Goal: Task Accomplishment & Management: Complete application form

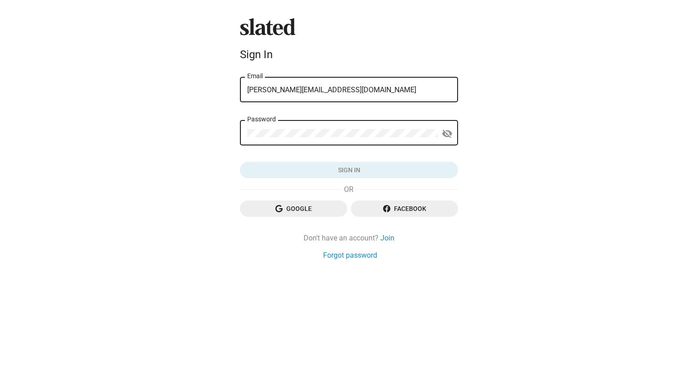
click at [347, 78] on div "ahmet@zerderproduction.com Email" at bounding box center [349, 88] width 204 height 27
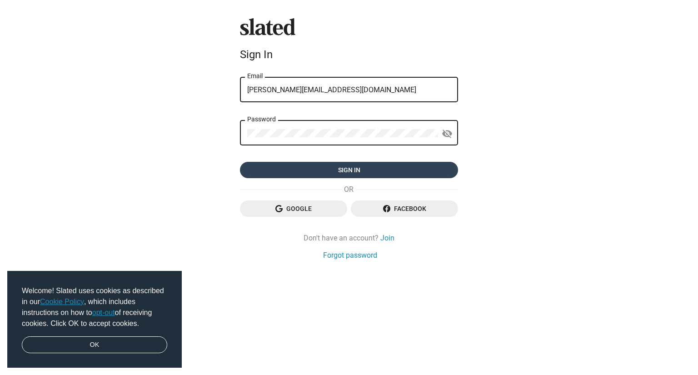
click at [345, 170] on span "Sign in" at bounding box center [349, 170] width 204 height 16
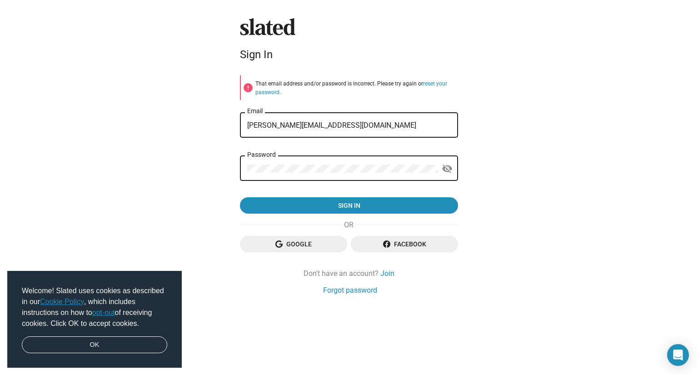
click at [352, 108] on form "error That email address and/or password is incorrect. Please try again or rese…" at bounding box center [349, 144] width 218 height 139
click at [352, 113] on div "ahmet@zerderproduction.com Email" at bounding box center [349, 124] width 204 height 27
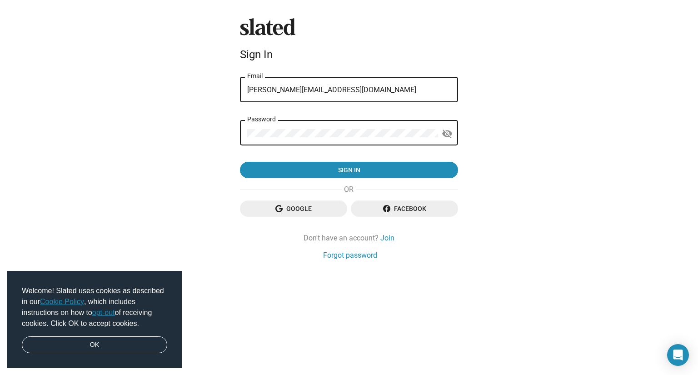
click at [365, 122] on div "Password" at bounding box center [342, 132] width 191 height 27
click at [364, 126] on div "Password" at bounding box center [342, 132] width 191 height 27
click at [364, 128] on div "Password" at bounding box center [342, 132] width 191 height 27
click at [444, 132] on mat-icon "visibility_off" at bounding box center [447, 134] width 11 height 14
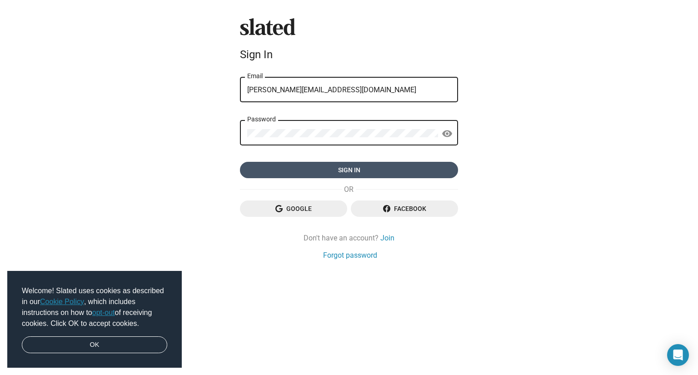
click at [437, 165] on span "Sign in" at bounding box center [349, 170] width 204 height 16
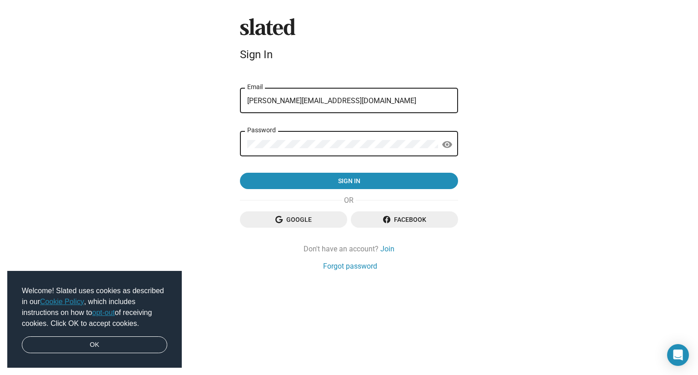
click at [353, 123] on form "error That email address and/or password is incorrect. Please try again or rese…" at bounding box center [349, 132] width 218 height 114
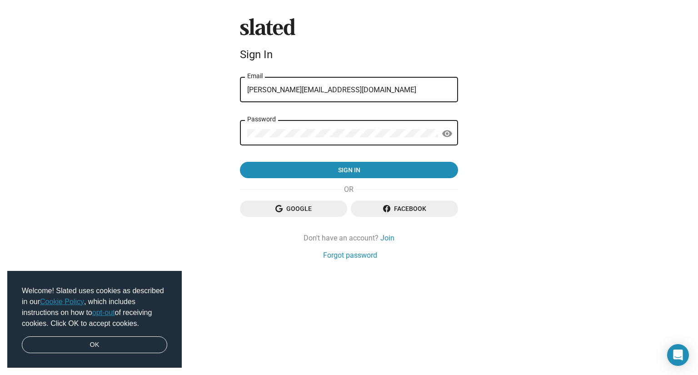
click at [382, 88] on input "ahmet@zerderproduction.com" at bounding box center [349, 90] width 204 height 8
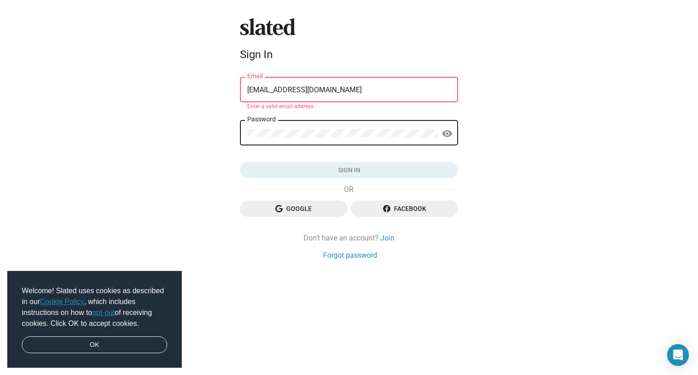
click at [240, 162] on button "Sign in" at bounding box center [349, 170] width 218 height 16
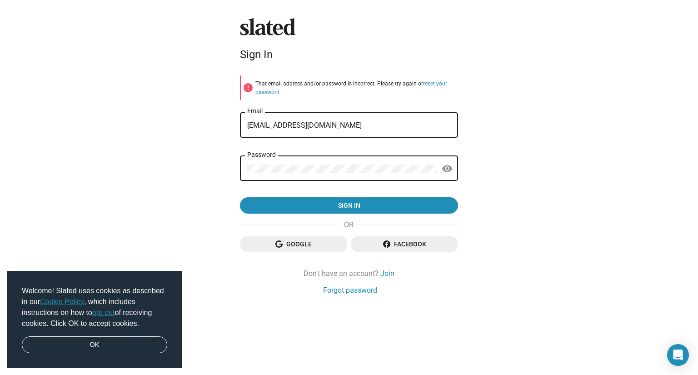
click at [361, 117] on div "ahmetalimyilmaz@gmail.com Email" at bounding box center [349, 124] width 204 height 27
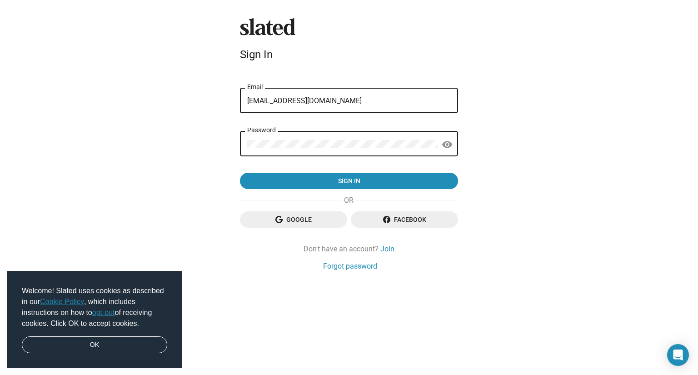
click at [361, 117] on form "error That email address and/or password is incorrect. Please try again or rese…" at bounding box center [349, 132] width 218 height 114
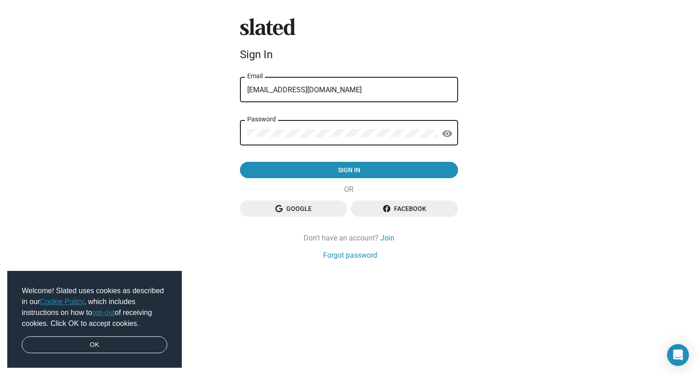
click at [361, 117] on form "ahmetalimyilmaz@gmail.com Email Password visibility Sign in" at bounding box center [349, 126] width 218 height 103
click at [357, 89] on input "ahmetalimyilmaz@gmail.com" at bounding box center [349, 90] width 204 height 8
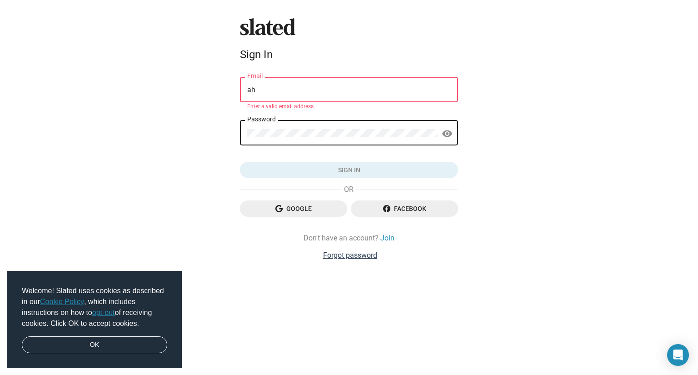
type input "ah"
click at [365, 256] on link "Forgot password" at bounding box center [350, 256] width 54 height 10
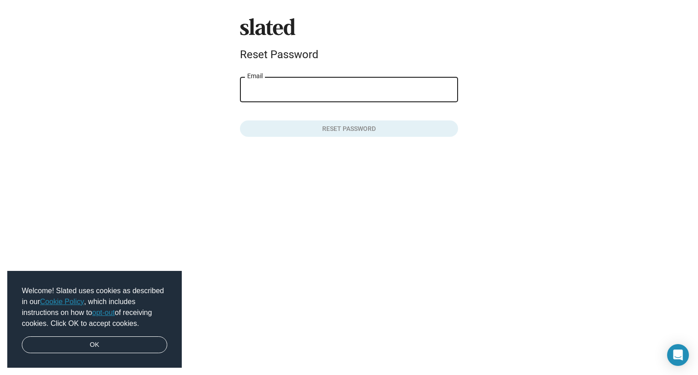
click at [315, 75] on password-reset-page "Slated Reset Password Email Reset password" at bounding box center [349, 77] width 218 height 119
click at [313, 95] on div "Email" at bounding box center [349, 88] width 204 height 27
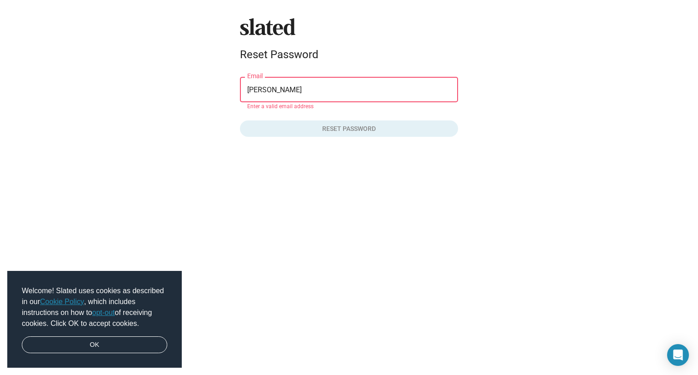
click at [311, 95] on div "ahmet Email" at bounding box center [349, 88] width 204 height 27
click at [310, 93] on input "ahmet" at bounding box center [349, 90] width 204 height 8
type input "ahmet@zerderproduction.com"
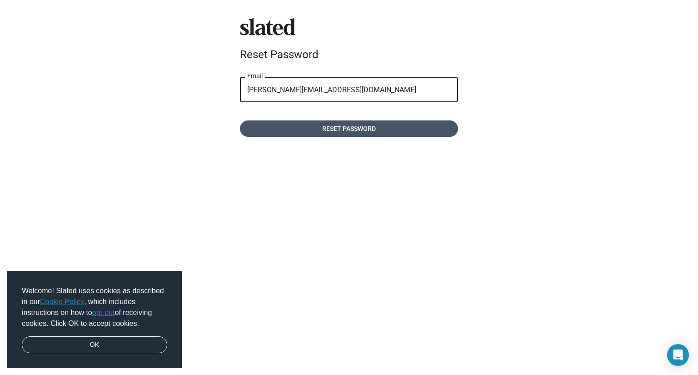
click at [344, 137] on span "Reset password" at bounding box center [349, 129] width 204 height 16
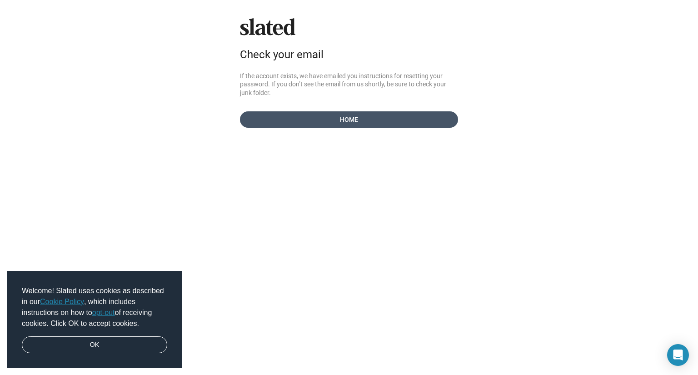
click at [327, 122] on span "Home" at bounding box center [349, 119] width 204 height 16
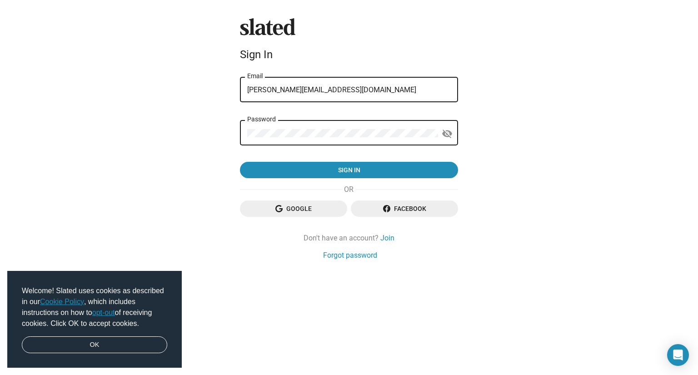
click at [303, 90] on input "ahmet@zerderproduction.com" at bounding box center [349, 90] width 204 height 8
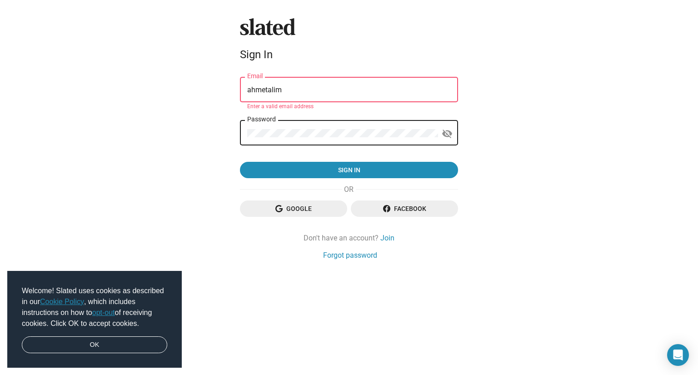
type input "ahmetalimyilmaz@gmail.com"
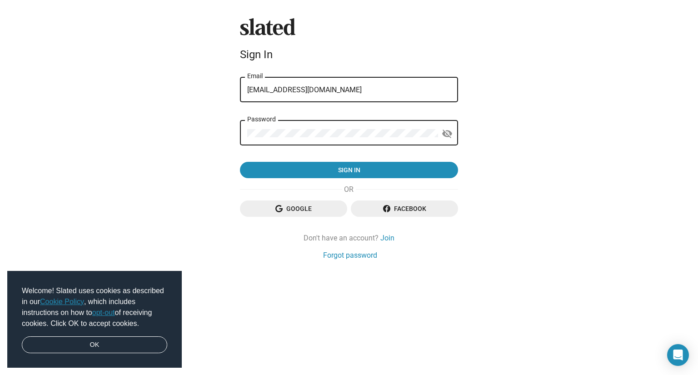
click at [240, 162] on button "Sign in" at bounding box center [349, 170] width 218 height 16
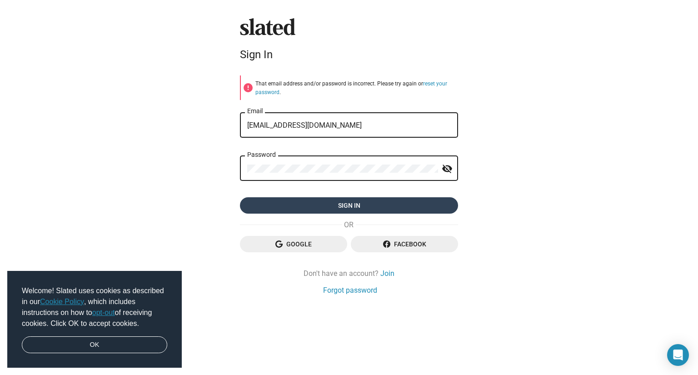
click at [447, 169] on mat-icon "visibility_off" at bounding box center [447, 169] width 11 height 14
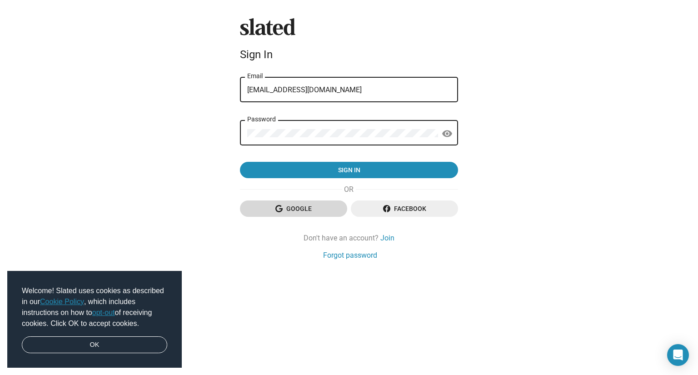
click at [308, 212] on span "Google" at bounding box center [293, 209] width 93 height 16
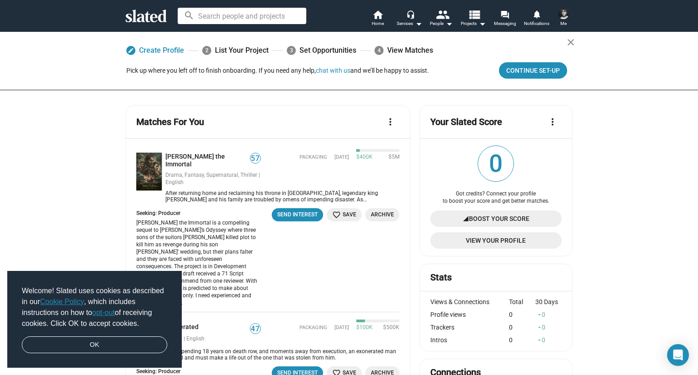
click at [220, 12] on input at bounding box center [242, 16] width 129 height 16
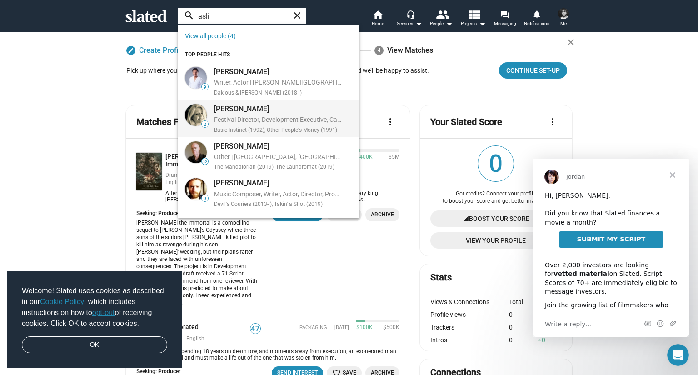
type input "asli"
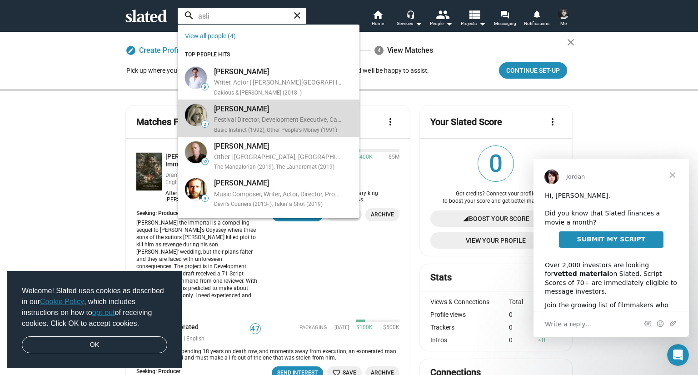
click at [256, 116] on div "Festival Director, Development Executive, Casting Director, Producer | New York…" at bounding box center [278, 121] width 128 height 10
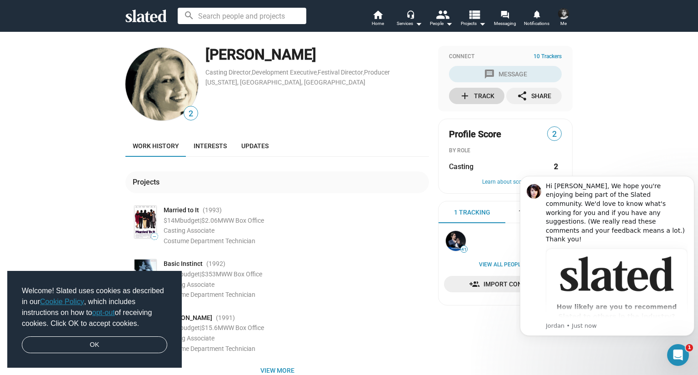
click at [475, 100] on div "add Track" at bounding box center [477, 96] width 35 height 16
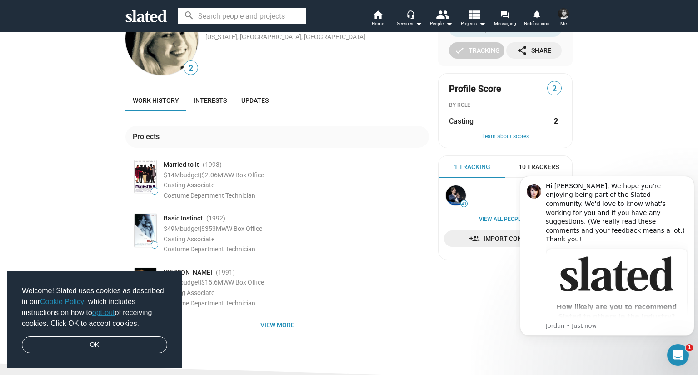
scroll to position [136, 0]
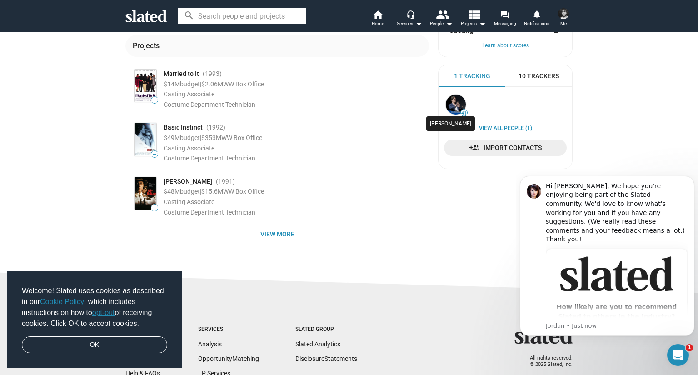
click at [457, 105] on img at bounding box center [456, 105] width 20 height 20
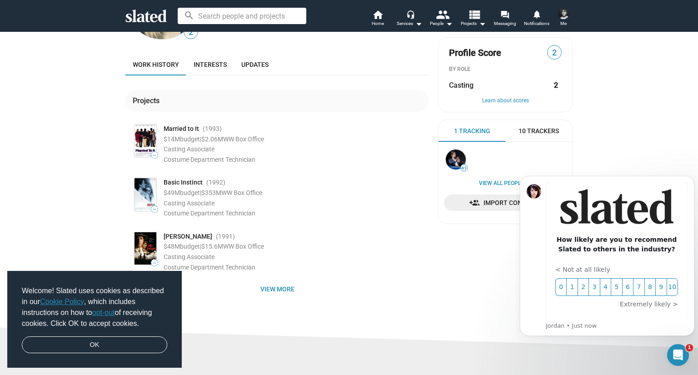
scroll to position [136, 0]
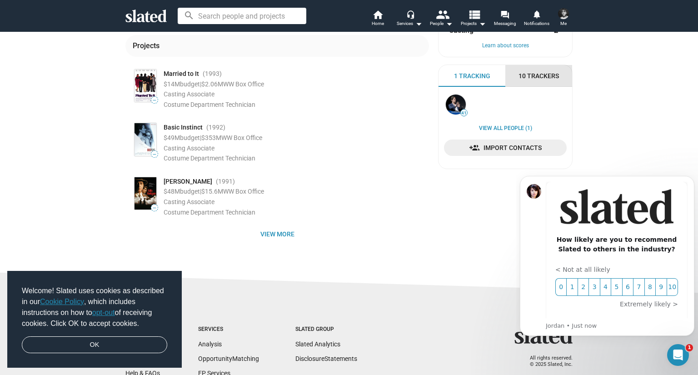
click at [550, 79] on span "10 Trackers" at bounding box center [539, 76] width 40 height 9
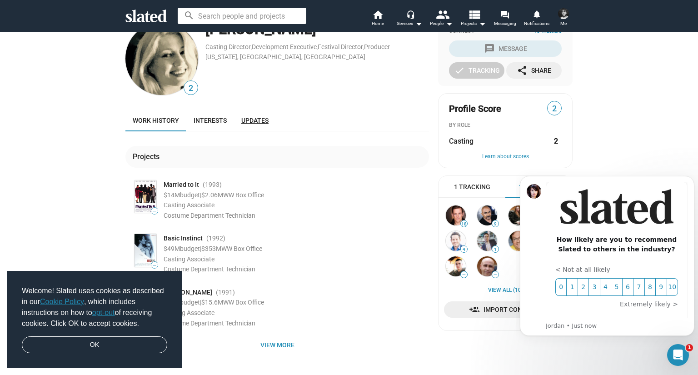
scroll to position [0, 0]
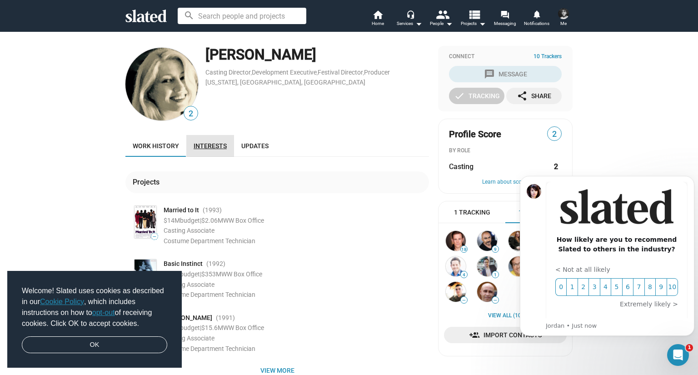
click at [217, 140] on link "Interests" at bounding box center [210, 146] width 48 height 22
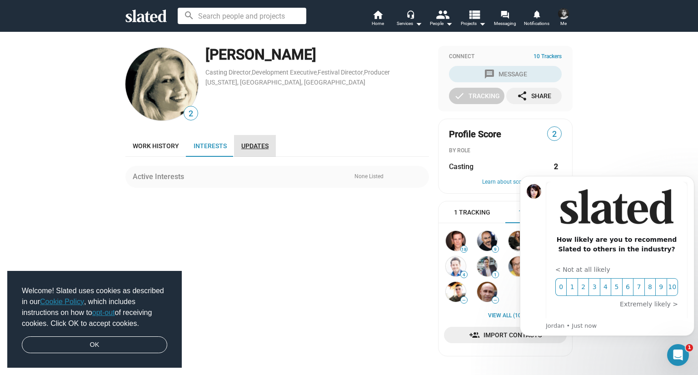
click at [246, 151] on link "Updates" at bounding box center [255, 146] width 42 height 22
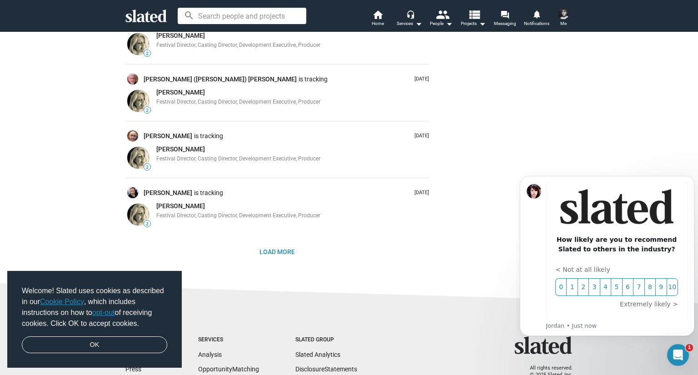
scroll to position [512, 0]
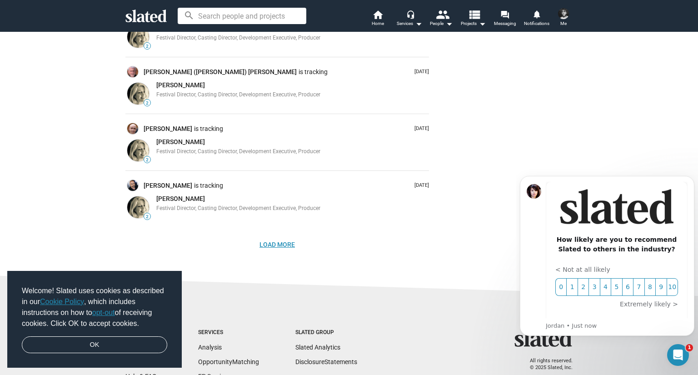
click at [255, 246] on button "Load More" at bounding box center [277, 244] width 50 height 16
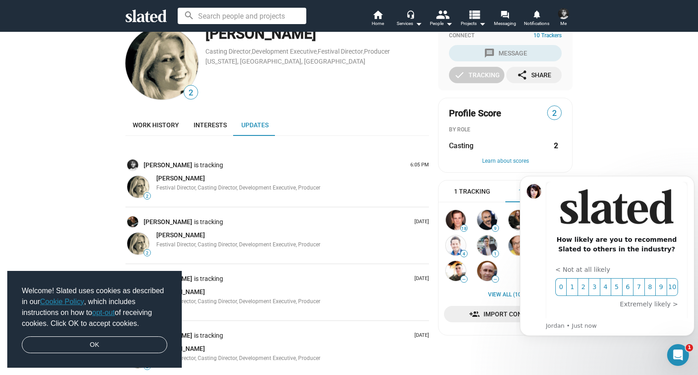
scroll to position [0, 0]
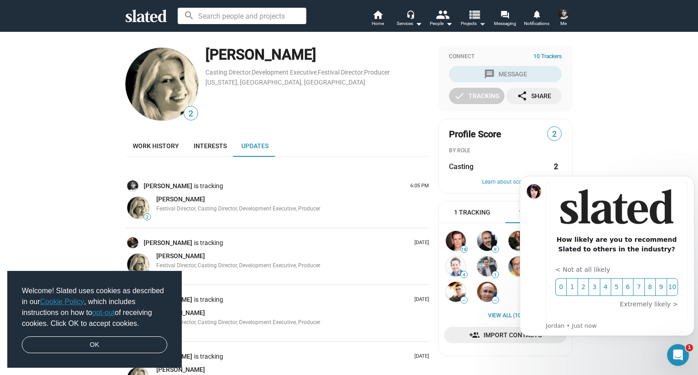
click at [470, 19] on mat-icon "view_list" at bounding box center [474, 14] width 13 height 13
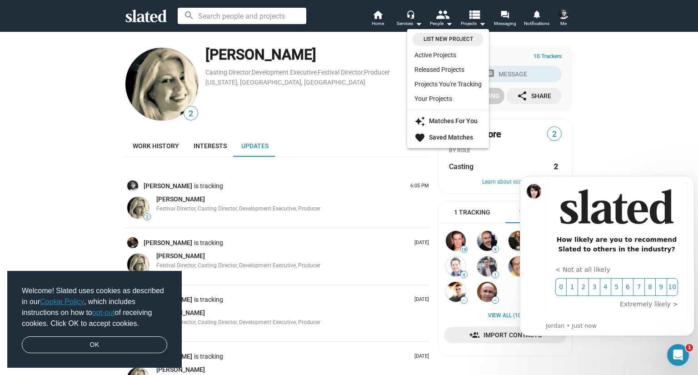
click at [443, 17] on div at bounding box center [349, 187] width 698 height 375
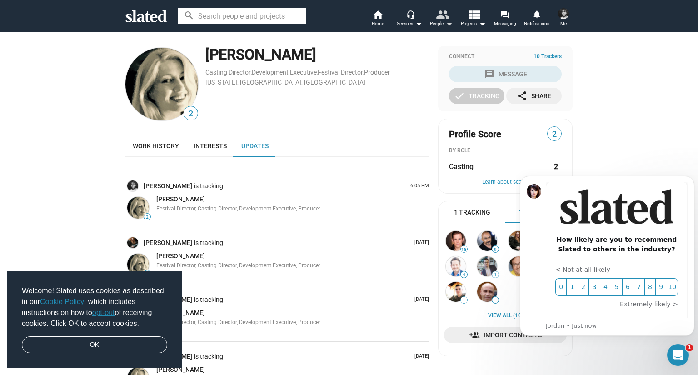
click at [443, 17] on mat-icon "people" at bounding box center [442, 14] width 13 height 13
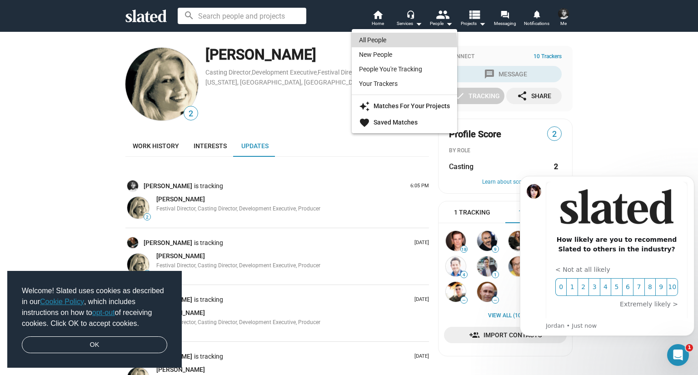
click at [397, 43] on link "All People" at bounding box center [404, 40] width 105 height 15
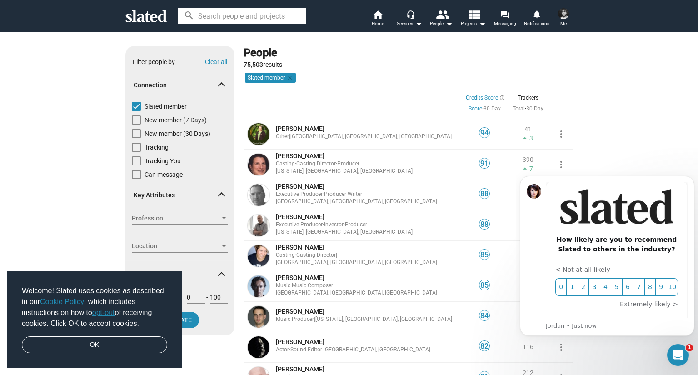
click at [163, 102] on span "Slated member" at bounding box center [166, 106] width 42 height 9
click at [136, 111] on input "Slated member" at bounding box center [136, 111] width 0 height 0
checkbox input "false"
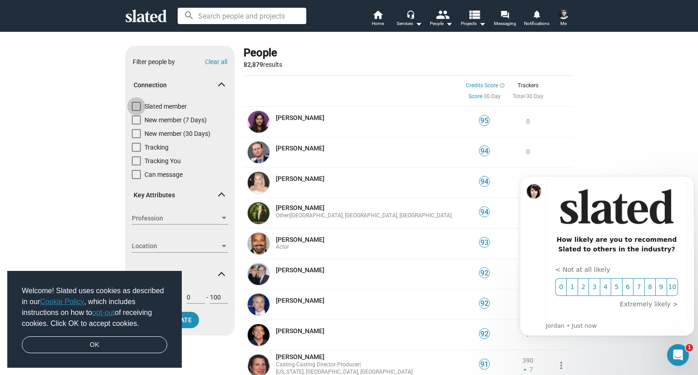
click at [163, 102] on span "Slated member" at bounding box center [166, 106] width 42 height 9
click at [136, 111] on input "Slated member" at bounding box center [136, 111] width 0 height 0
checkbox input "true"
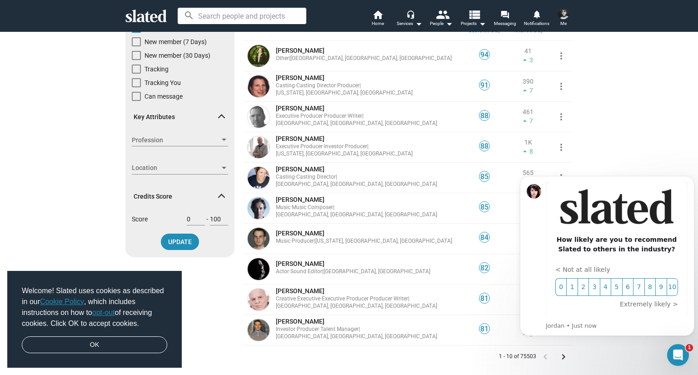
scroll to position [136, 0]
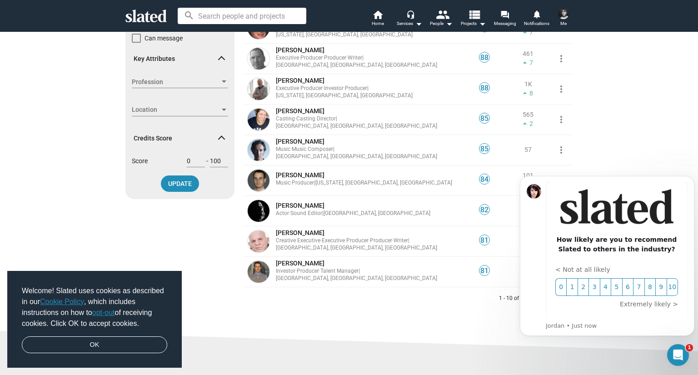
click at [159, 76] on div "Profession Profession" at bounding box center [180, 81] width 96 height 13
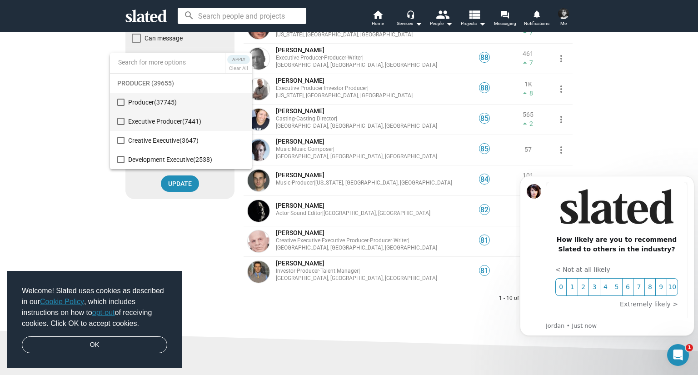
click at [182, 122] on span "Executive Producer (7441)" at bounding box center [186, 121] width 116 height 19
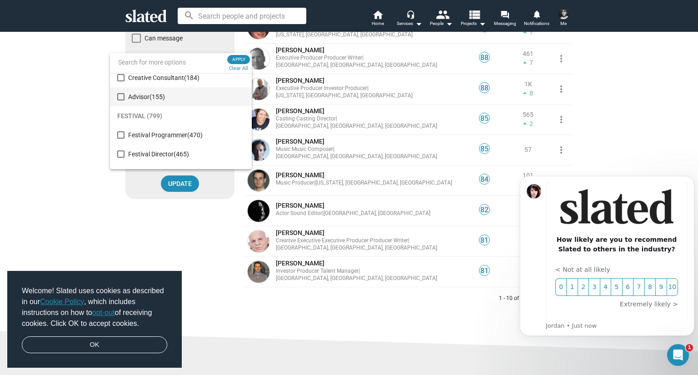
scroll to position [1928, 0]
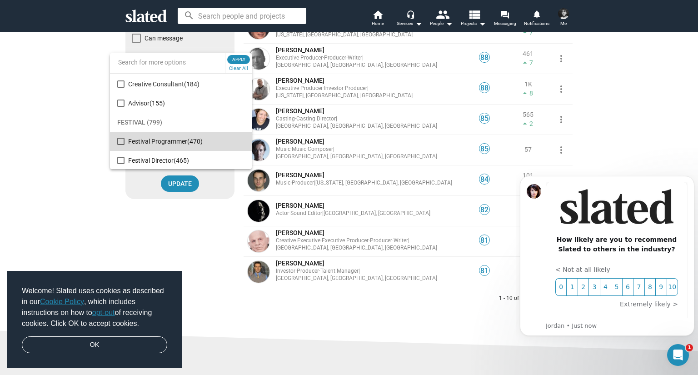
click at [206, 141] on span "Festival Programmer (470)" at bounding box center [186, 141] width 116 height 19
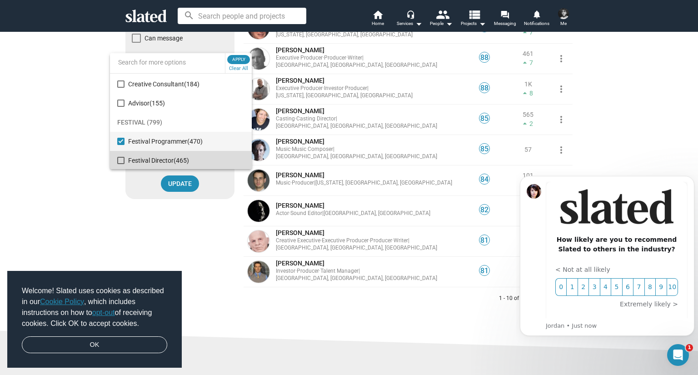
click at [199, 153] on span "Festival Director (465)" at bounding box center [186, 160] width 116 height 19
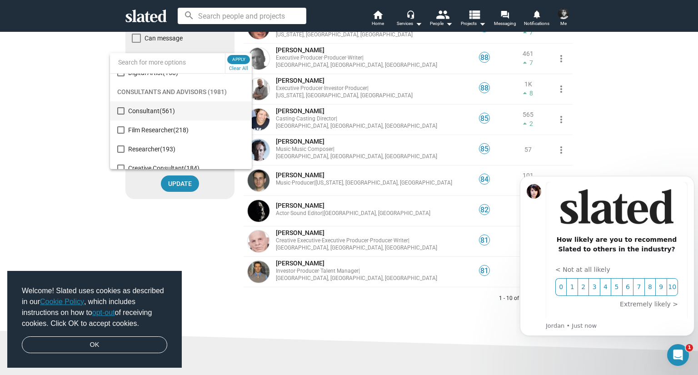
scroll to position [1837, 0]
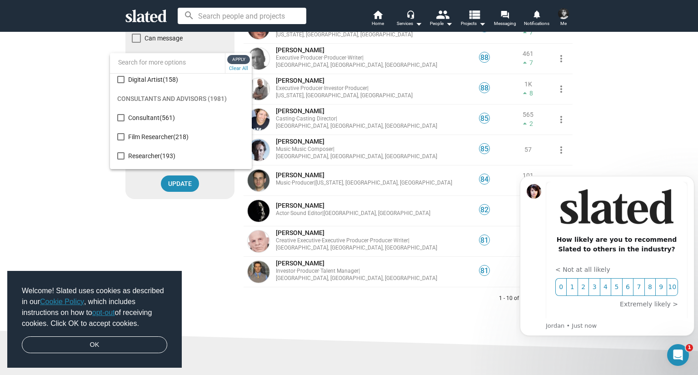
click at [237, 55] on span "Apply" at bounding box center [239, 59] width 16 height 9
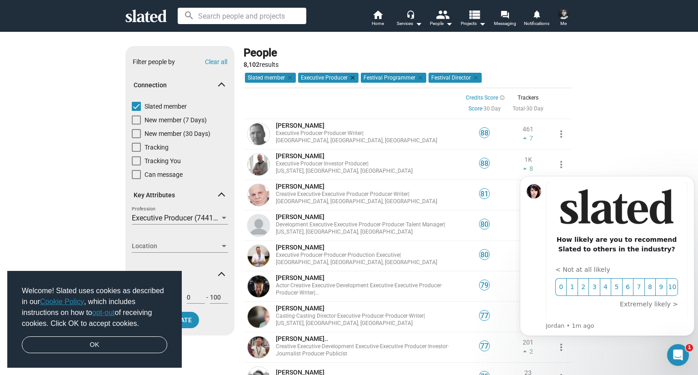
click at [345, 78] on mat-chip "Executive Producer clear" at bounding box center [328, 78] width 60 height 10
click at [348, 78] on mat-icon "clear" at bounding box center [352, 78] width 8 height 8
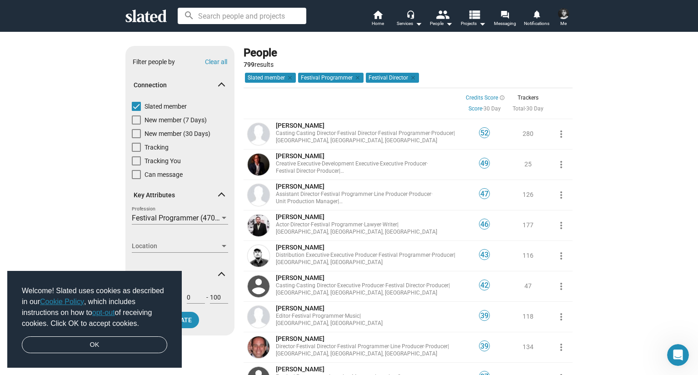
click at [225, 217] on div "Festival Programmer (470), Festival Director (465) Profession Location Location" at bounding box center [180, 236] width 109 height 49
click at [216, 217] on span "Festival Programmer (470), Festival Director (465)" at bounding box center [212, 218] width 160 height 9
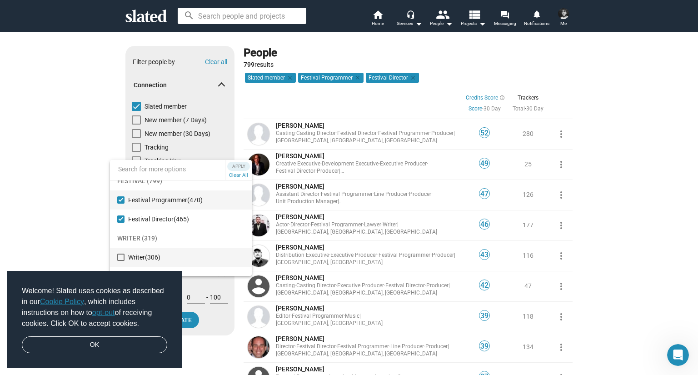
scroll to position [136, 0]
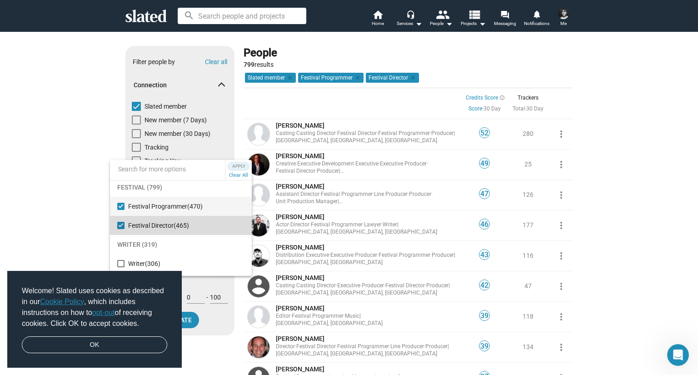
click at [195, 223] on span "Festival Director (465)" at bounding box center [186, 225] width 116 height 19
click at [205, 201] on span "Festival Programmer (470)" at bounding box center [186, 206] width 116 height 19
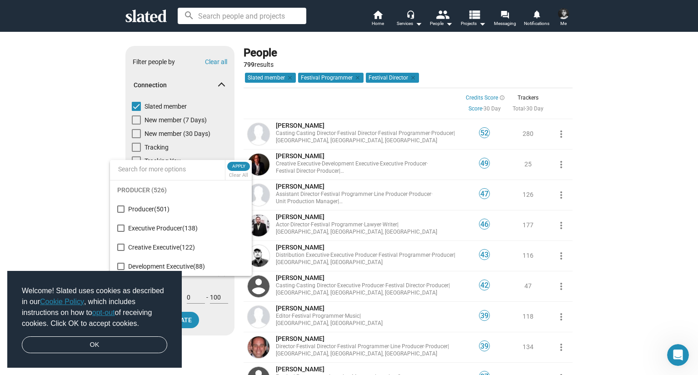
click at [25, 133] on div at bounding box center [349, 187] width 698 height 375
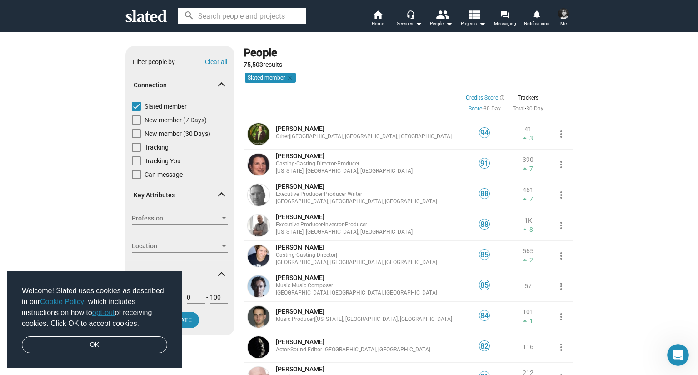
click at [140, 212] on div "Profession Profession" at bounding box center [180, 218] width 96 height 13
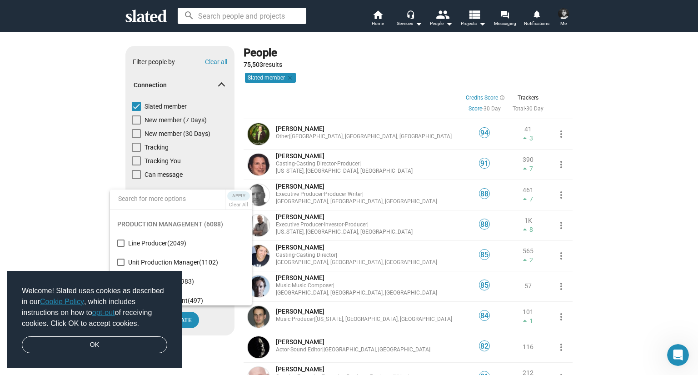
scroll to position [1410, 0]
click at [57, 112] on div at bounding box center [349, 187] width 698 height 375
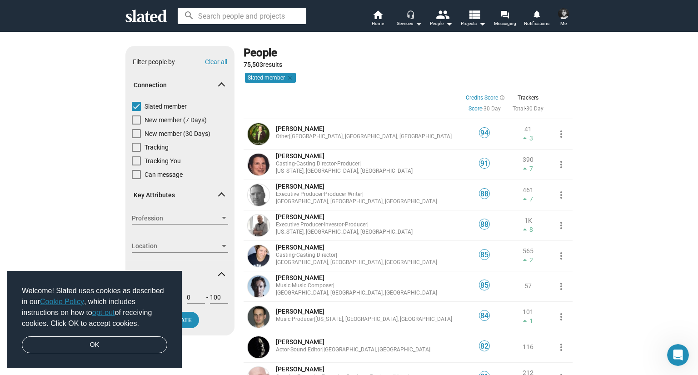
click at [406, 17] on button "headset_mic Services arrow_drop_down" at bounding box center [410, 19] width 32 height 20
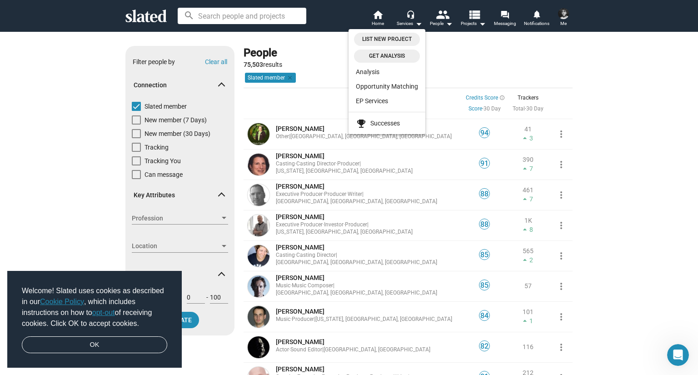
click at [151, 215] on div at bounding box center [349, 187] width 698 height 375
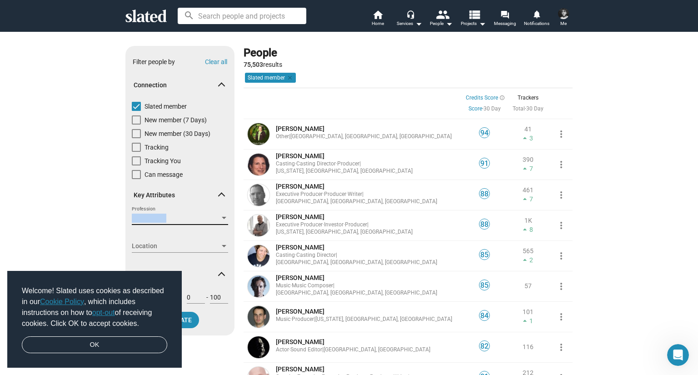
click at [151, 215] on span "Profession" at bounding box center [176, 219] width 88 height 10
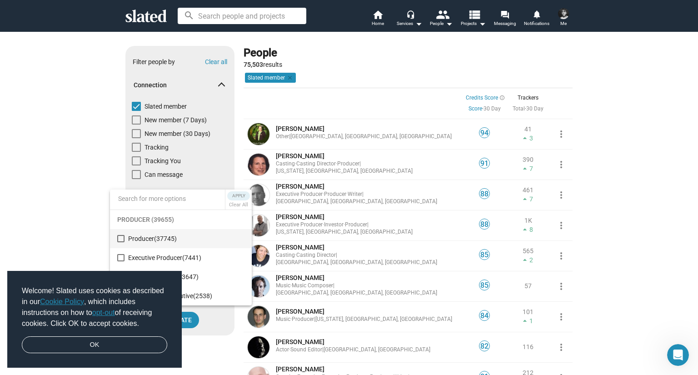
click at [153, 235] on span "Producer (37745)" at bounding box center [186, 238] width 116 height 19
click at [239, 194] on span "Apply" at bounding box center [239, 195] width 16 height 9
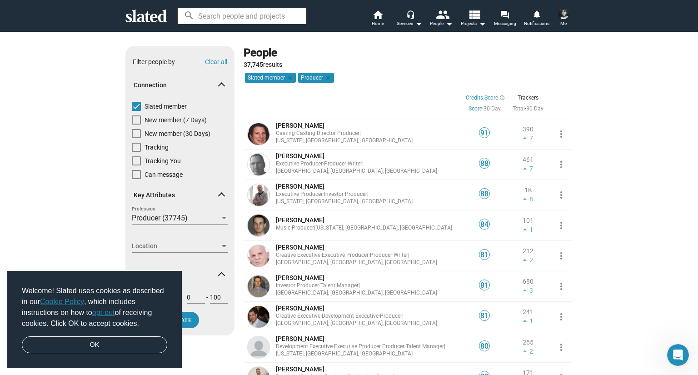
drag, startPoint x: 306, startPoint y: 128, endPoint x: 206, endPoint y: 152, distance: 103.8
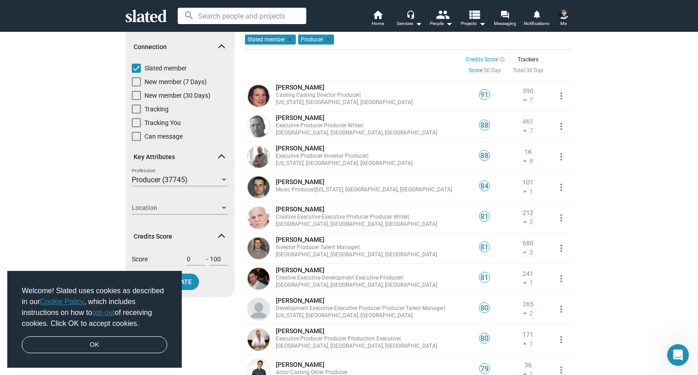
scroll to position [45, 0]
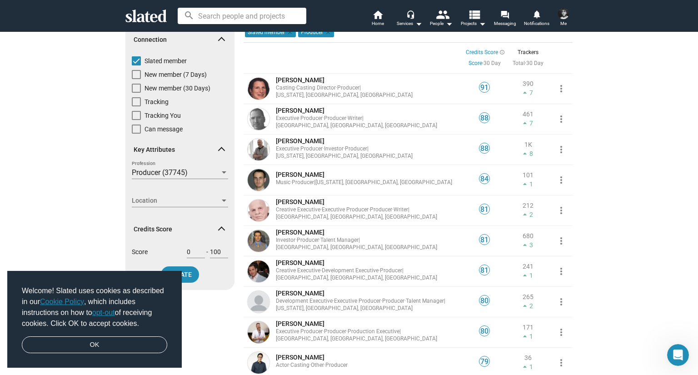
click at [205, 163] on mat-expansion-panel-header "Key Attributes" at bounding box center [180, 150] width 109 height 29
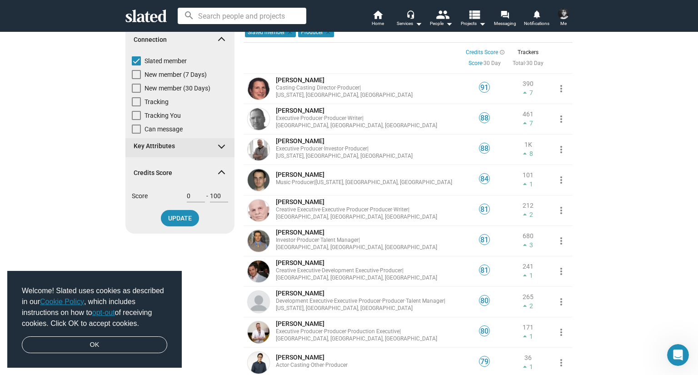
click at [205, 139] on mat-expansion-panel-header "Key Attributes" at bounding box center [180, 147] width 109 height 22
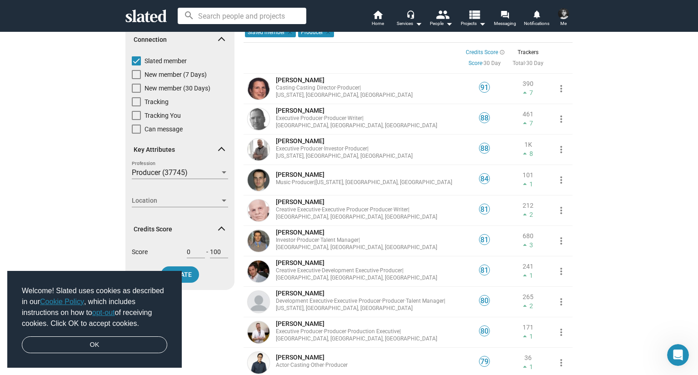
click at [198, 180] on div "Producer (37745) Profession" at bounding box center [180, 176] width 96 height 21
click at [198, 175] on div "Producer (37745)" at bounding box center [176, 173] width 88 height 10
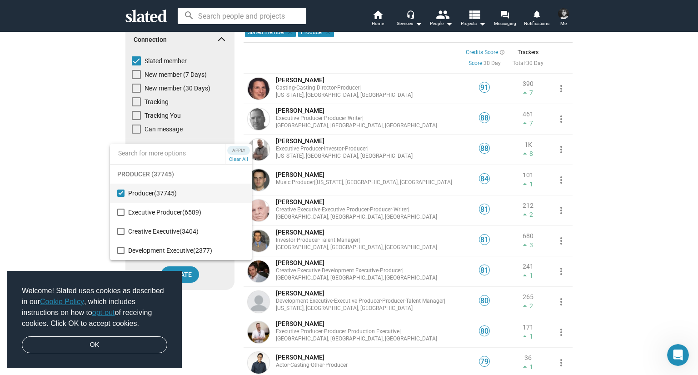
click at [200, 193] on span "Producer (37745)" at bounding box center [186, 193] width 116 height 19
click at [209, 256] on span "Development Executive (2377)" at bounding box center [186, 250] width 116 height 19
click at [237, 146] on span "Apply" at bounding box center [239, 150] width 16 height 9
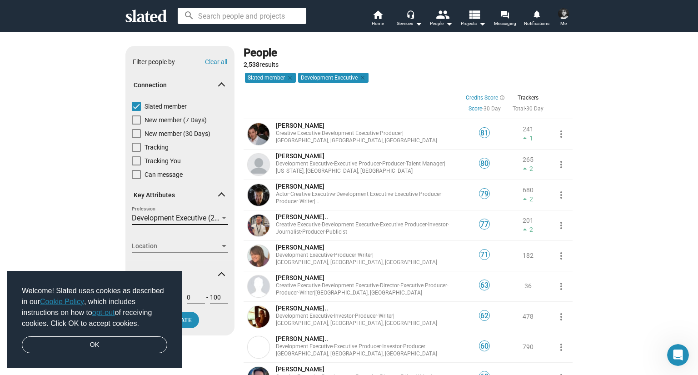
click at [195, 217] on span "Development Executive (2538)" at bounding box center [181, 218] width 98 height 9
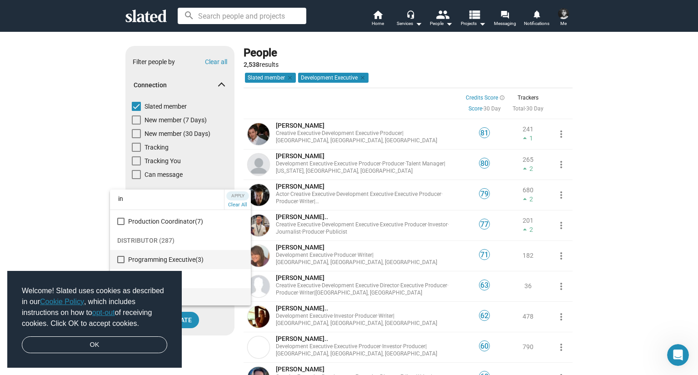
scroll to position [158, 0]
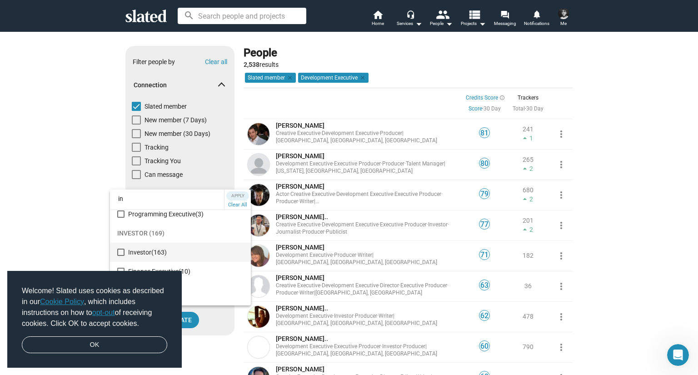
click at [183, 254] on span "Investor (163)" at bounding box center [186, 252] width 116 height 19
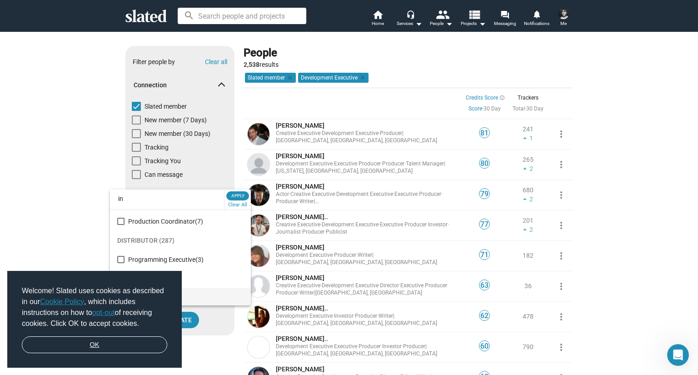
click at [134, 340] on link "OK" at bounding box center [95, 345] width 146 height 17
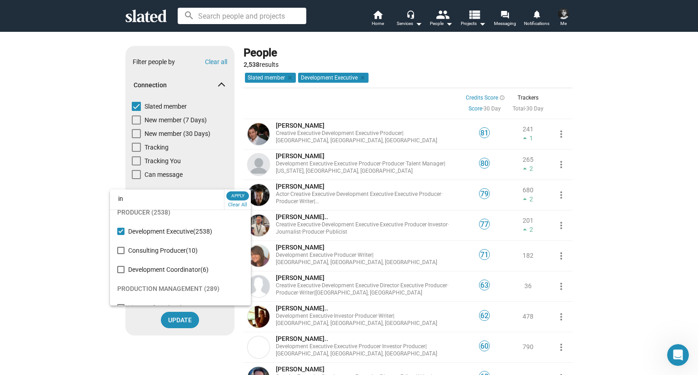
scroll to position [0, 0]
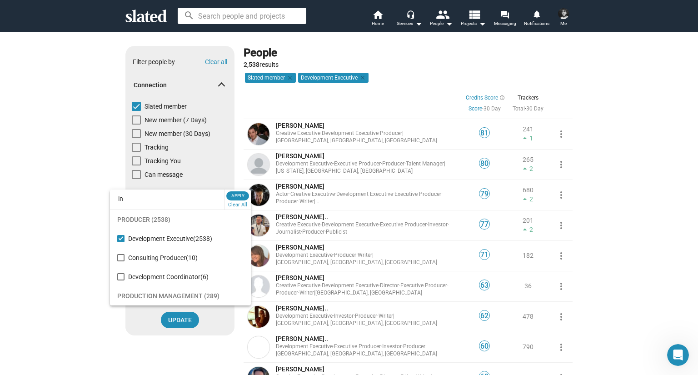
click at [197, 196] on input "in" at bounding box center [167, 198] width 114 height 21
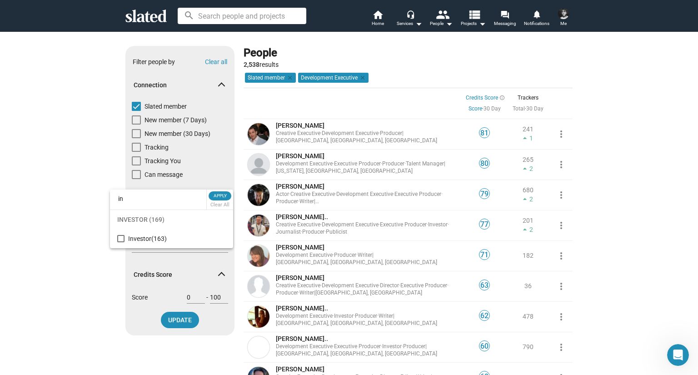
type input "i"
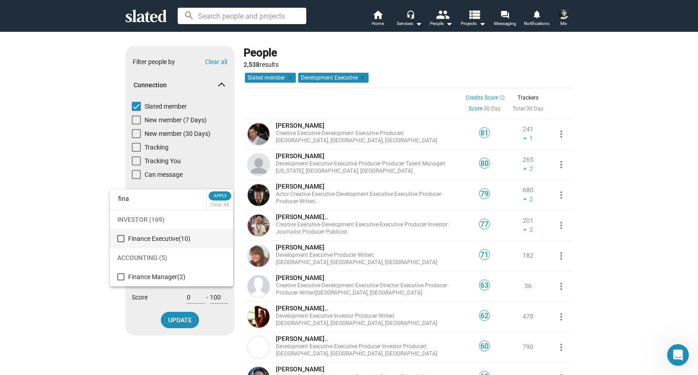
type input "fina"
click at [186, 241] on span "(10)" at bounding box center [185, 238] width 12 height 7
click at [166, 201] on input "fina" at bounding box center [158, 198] width 96 height 21
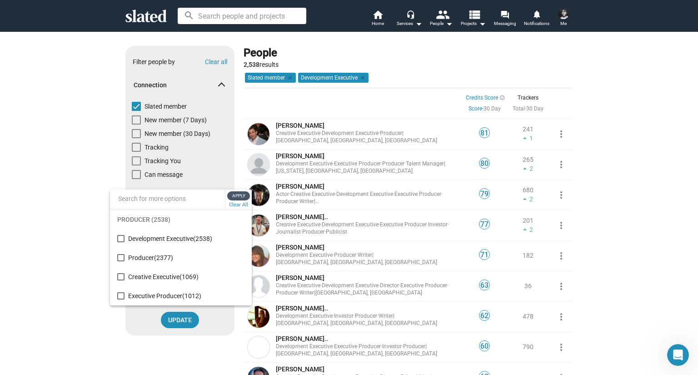
click at [238, 193] on span "Apply" at bounding box center [239, 195] width 16 height 9
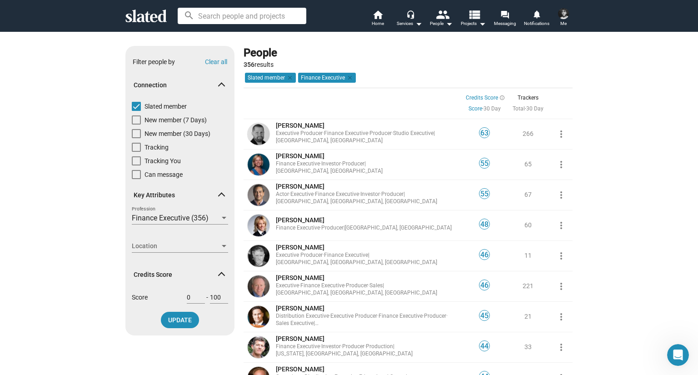
click at [195, 219] on span "Finance Executive (356)" at bounding box center [170, 218] width 77 height 9
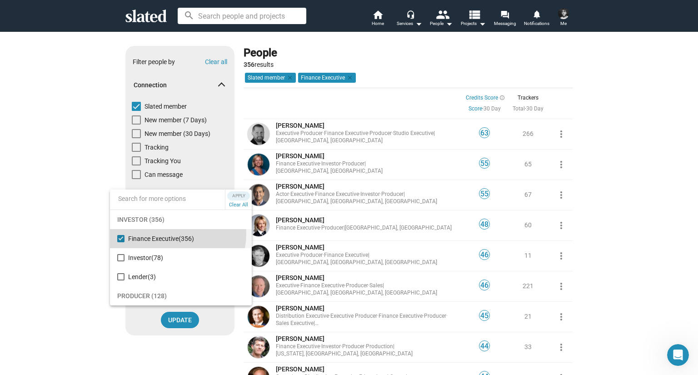
click at [175, 234] on span "Finance Executive (356)" at bounding box center [186, 238] width 116 height 19
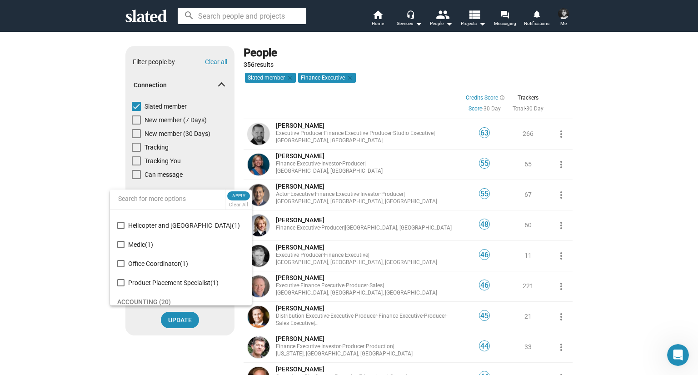
scroll to position [920, 0]
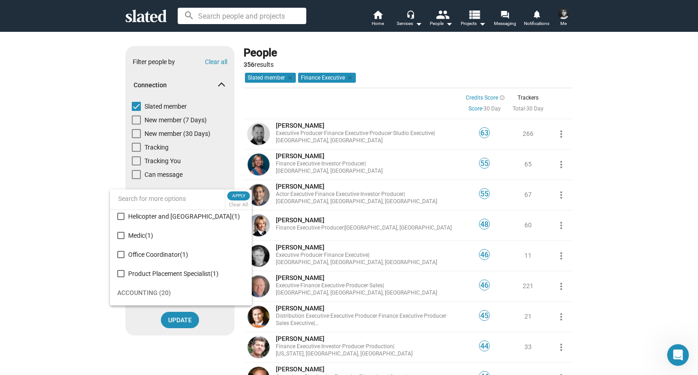
click at [131, 190] on input at bounding box center [167, 198] width 115 height 21
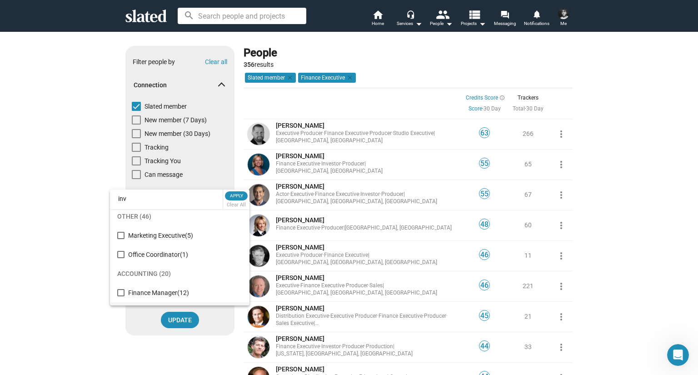
scroll to position [0, 0]
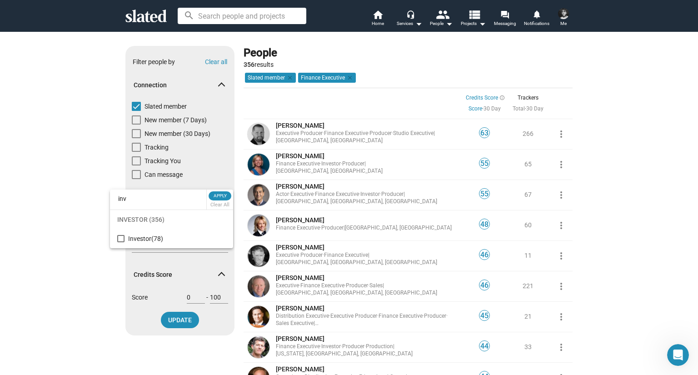
type input "inve"
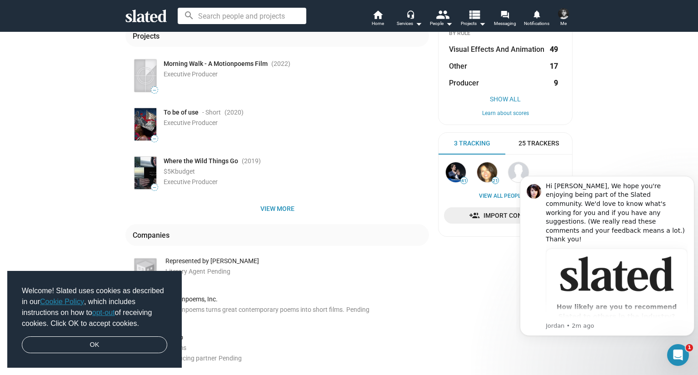
scroll to position [61, 0]
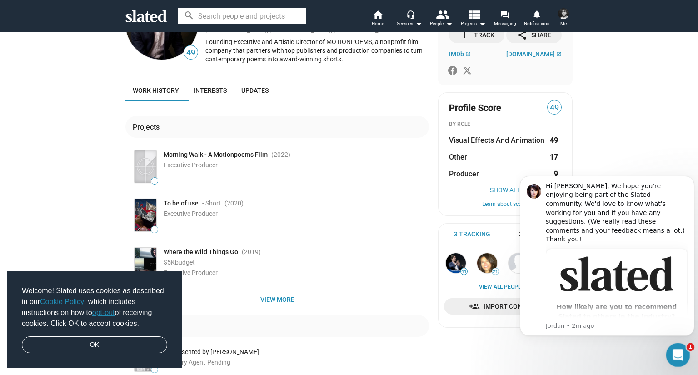
click at [672, 355] on icon "Open Intercom Messenger" at bounding box center [677, 354] width 15 height 15
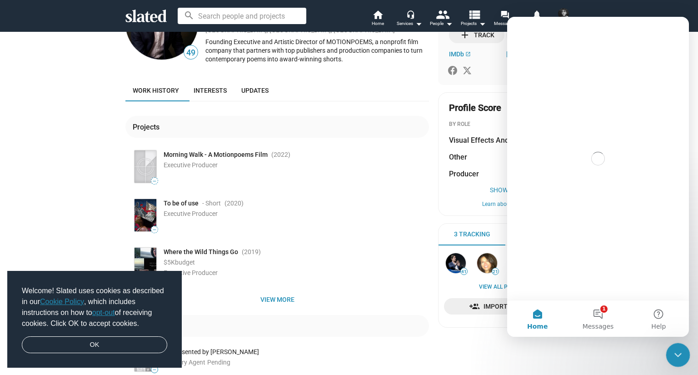
scroll to position [0, 0]
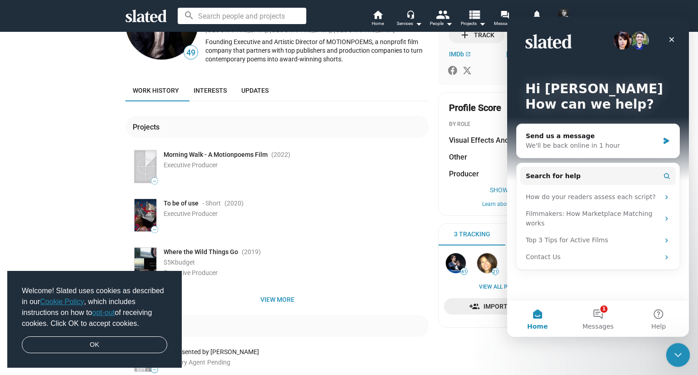
click at [671, 354] on div "Close Intercom Messenger" at bounding box center [677, 354] width 22 height 22
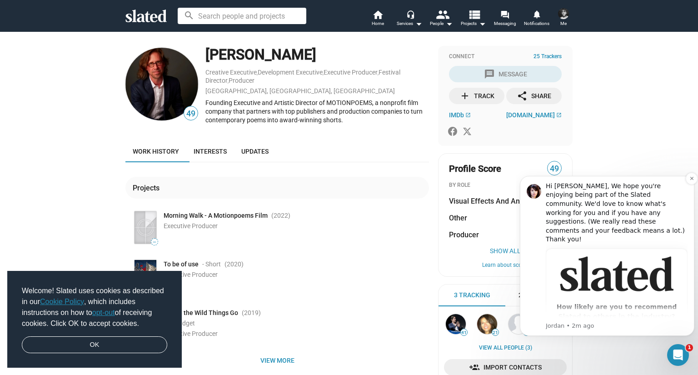
click at [597, 211] on div "Hi [PERSON_NAME], We hope you're enjoying being part of the Slated community. W…" at bounding box center [617, 213] width 142 height 62
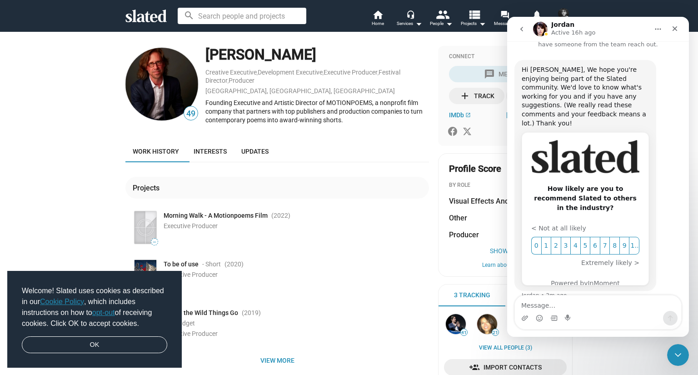
scroll to position [34, 0]
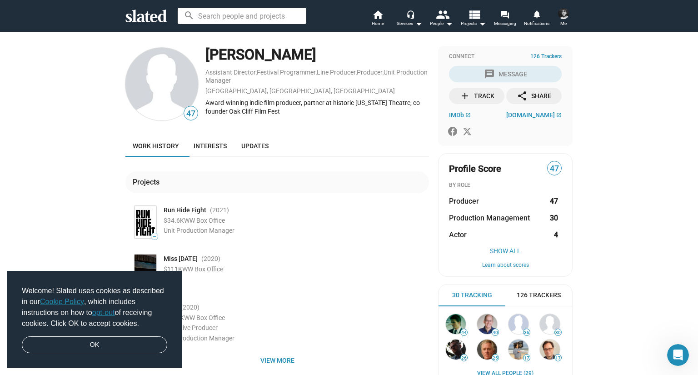
click at [299, 54] on div "[PERSON_NAME]" at bounding box center [318, 55] width 224 height 20
drag, startPoint x: 299, startPoint y: 54, endPoint x: 296, endPoint y: 40, distance: 13.9
click at [296, 40] on div "47 [PERSON_NAME] Assistant Director , Festival Programmer , Line Producer , Pro…" at bounding box center [349, 272] width 698 height 482
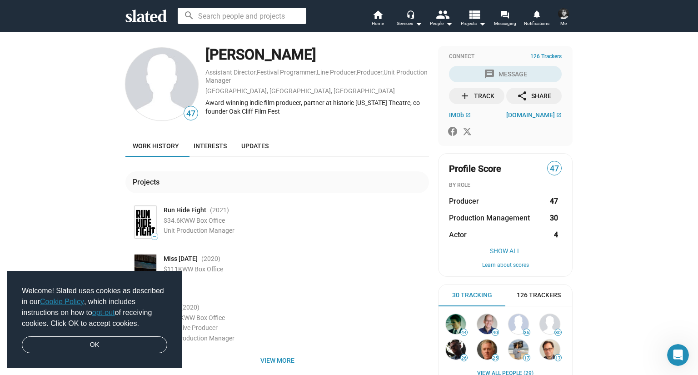
click at [296, 40] on div "47 [PERSON_NAME] Assistant Director , Festival Programmer , Line Producer , Pro…" at bounding box center [349, 272] width 698 height 482
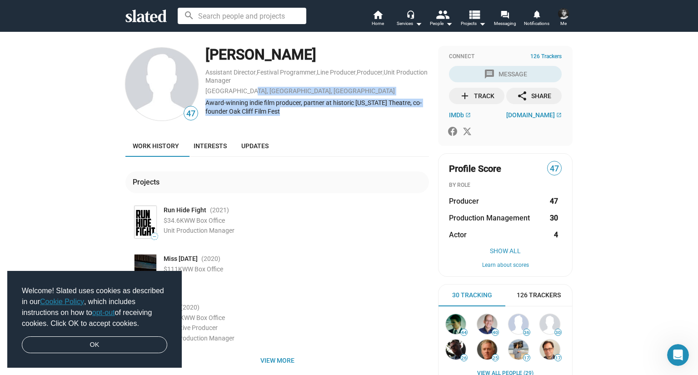
drag, startPoint x: 303, startPoint y: 88, endPoint x: 306, endPoint y: 122, distance: 34.8
click at [306, 122] on div "47 [PERSON_NAME] Assistant Director , Festival Programmer , Line Producer , Pro…" at bounding box center [278, 269] width 304 height 446
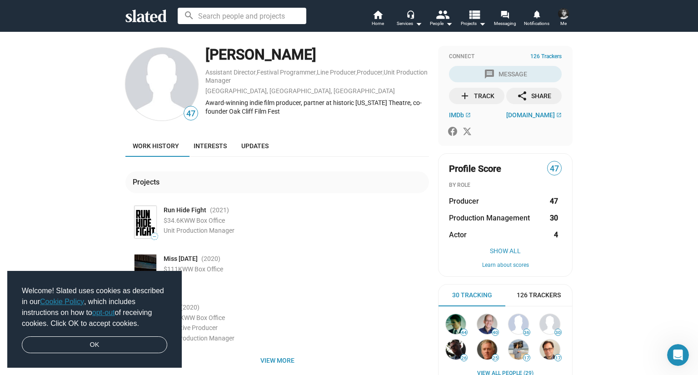
drag, startPoint x: 306, startPoint y: 122, endPoint x: 250, endPoint y: 206, distance: 101.3
click at [250, 206] on div "Run Hide Fight (2021 )" at bounding box center [297, 210] width 266 height 9
drag, startPoint x: 250, startPoint y: 206, endPoint x: 241, endPoint y: 238, distance: 32.7
click at [241, 238] on div "— Run Hide Fight (2021 ) $34.6K WW Box Office Unit Production Manager" at bounding box center [281, 222] width 296 height 36
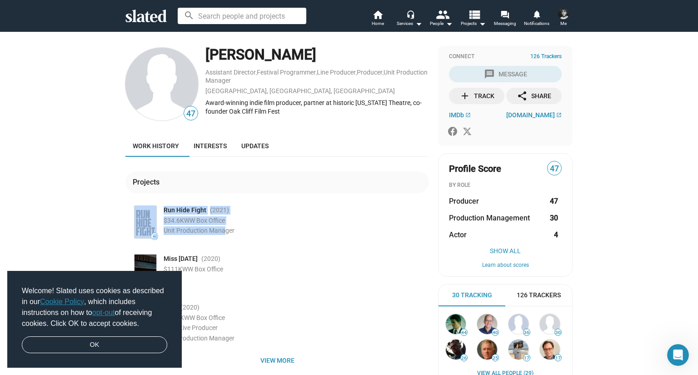
drag, startPoint x: 200, startPoint y: 169, endPoint x: 216, endPoint y: 248, distance: 81.3
click at [217, 248] on div "Projects — Run Hide Fight (2021 ) $34.6K WW Box Office Unit Production Manager …" at bounding box center [278, 318] width 304 height 322
click at [116, 179] on div "47 [PERSON_NAME] Assistant Director , Festival Programmer , Line Producer , Pro…" at bounding box center [349, 269] width 466 height 446
drag, startPoint x: 115, startPoint y: 179, endPoint x: 240, endPoint y: 240, distance: 139.1
click at [240, 240] on div "47 [PERSON_NAME] Assistant Director , Festival Programmer , Line Producer , Pro…" at bounding box center [349, 269] width 466 height 446
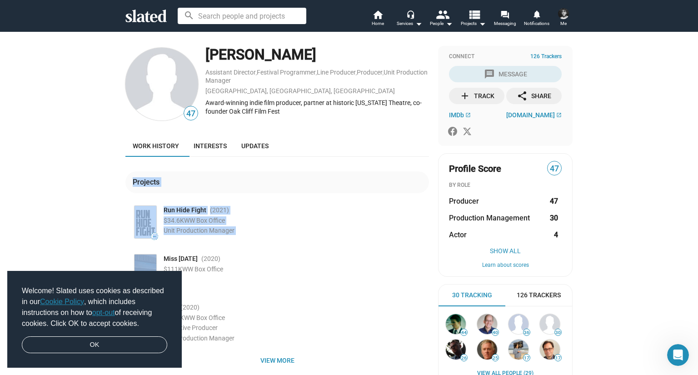
click at [240, 240] on div "— Run Hide Fight (2021 ) $34.6K WW Box Office Unit Production Manager" at bounding box center [281, 222] width 296 height 36
drag, startPoint x: 240, startPoint y: 240, endPoint x: 105, endPoint y: 169, distance: 151.9
click at [105, 169] on div "47 [PERSON_NAME] Assistant Director , Festival Programmer , Line Producer , Pro…" at bounding box center [349, 272] width 698 height 482
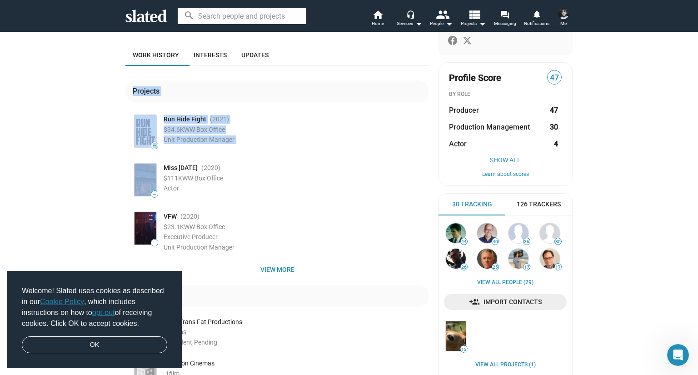
click at [126, 153] on div "— Run Hide Fight (2021 ) $34.6K WW Box Office Unit Production Manager — Miss [D…" at bounding box center [278, 188] width 304 height 151
drag, startPoint x: 123, startPoint y: 153, endPoint x: 268, endPoint y: 251, distance: 175.2
click at [268, 251] on div "— Run Hide Fight (2021 ) $34.6K WW Box Office Unit Production Manager — Miss [D…" at bounding box center [278, 188] width 304 height 151
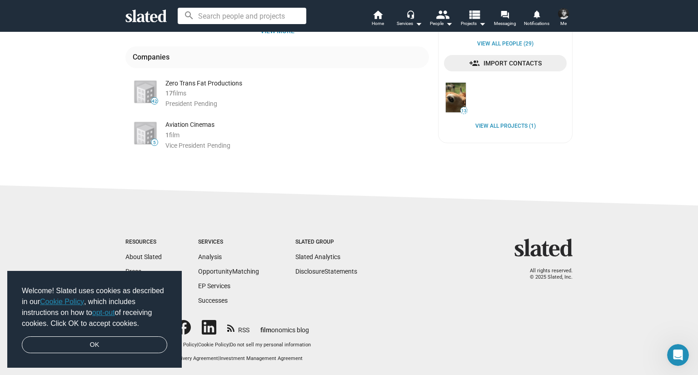
scroll to position [0, 0]
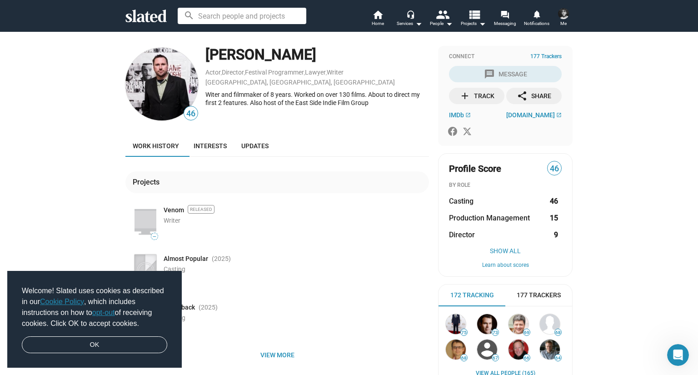
click at [312, 52] on div "[PERSON_NAME]" at bounding box center [318, 55] width 224 height 20
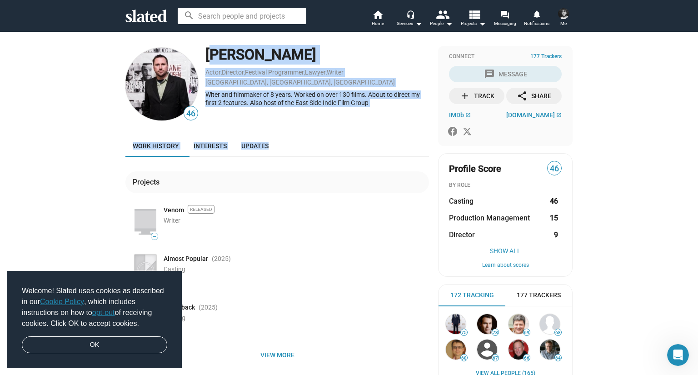
drag, startPoint x: 312, startPoint y: 52, endPoint x: 303, endPoint y: 148, distance: 96.0
click at [303, 148] on div "46 [PERSON_NAME] Actor , Director , Festival Programmer , Lawyer , Writer [GEOG…" at bounding box center [278, 280] width 304 height 469
click at [303, 148] on div "Work history Interests Updates" at bounding box center [278, 146] width 304 height 22
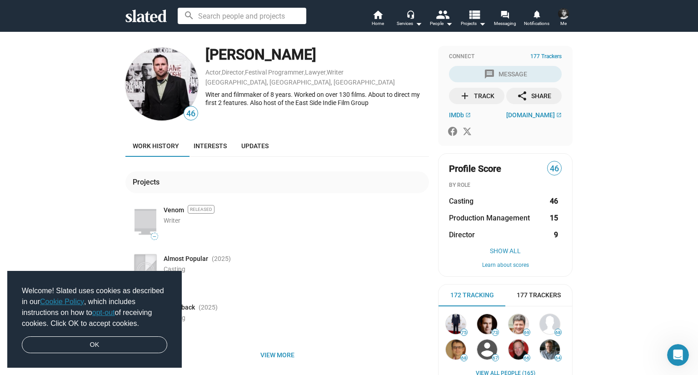
click at [303, 148] on div "Work history Interests Updates" at bounding box center [278, 146] width 304 height 22
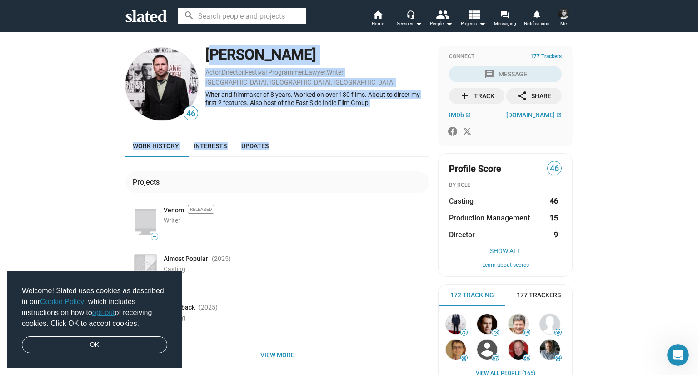
drag, startPoint x: 303, startPoint y: 148, endPoint x: 268, endPoint y: 52, distance: 101.6
click at [268, 52] on div "46 [PERSON_NAME] Actor , Director , Festival Programmer , Lawyer , Writer [GEOG…" at bounding box center [278, 280] width 304 height 469
click at [268, 52] on div "[PERSON_NAME]" at bounding box center [318, 55] width 224 height 20
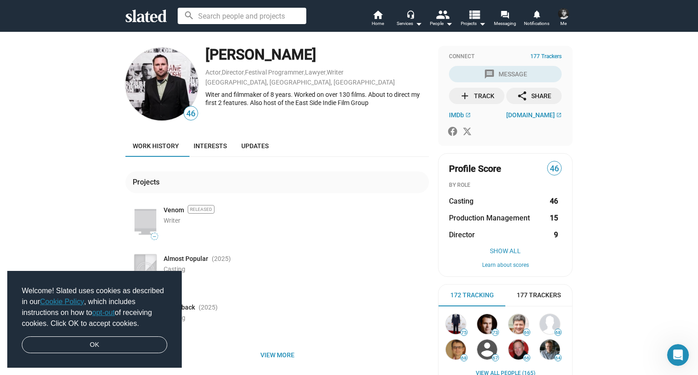
click at [268, 52] on div "[PERSON_NAME]" at bounding box center [318, 55] width 224 height 20
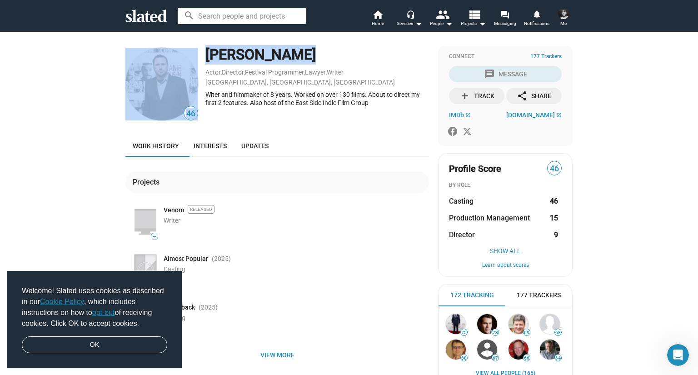
drag, startPoint x: 268, startPoint y: 52, endPoint x: 115, endPoint y: 54, distance: 153.3
click at [116, 54] on div "46 [PERSON_NAME] Actor , Director , Festival Programmer , Lawyer , Writer [GEOG…" at bounding box center [349, 280] width 466 height 469
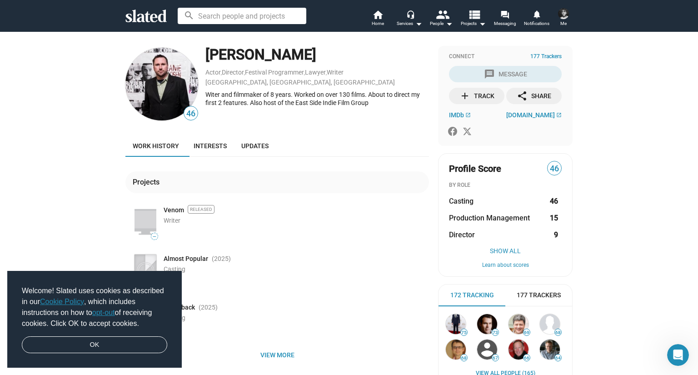
click at [116, 54] on div "46 [PERSON_NAME] Actor , Director , Festival Programmer , Lawyer , Writer [GEOG…" at bounding box center [349, 280] width 466 height 469
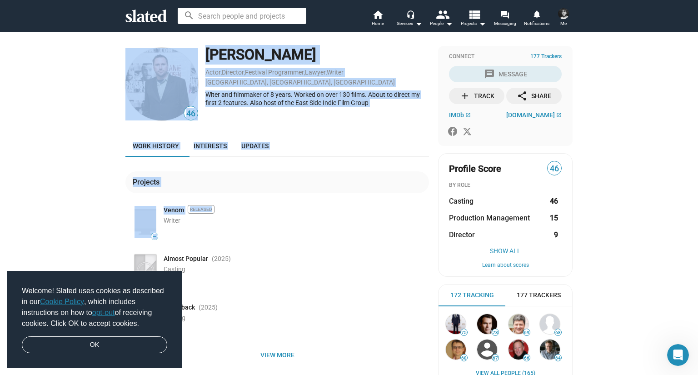
drag, startPoint x: 115, startPoint y: 54, endPoint x: 238, endPoint y: 204, distance: 194.5
click at [238, 204] on div "46 [PERSON_NAME] Actor , Director , Festival Programmer , Lawyer , Writer [GEOG…" at bounding box center [349, 280] width 466 height 469
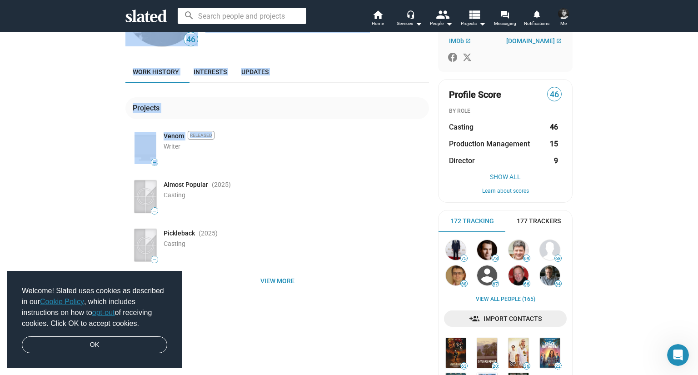
scroll to position [136, 0]
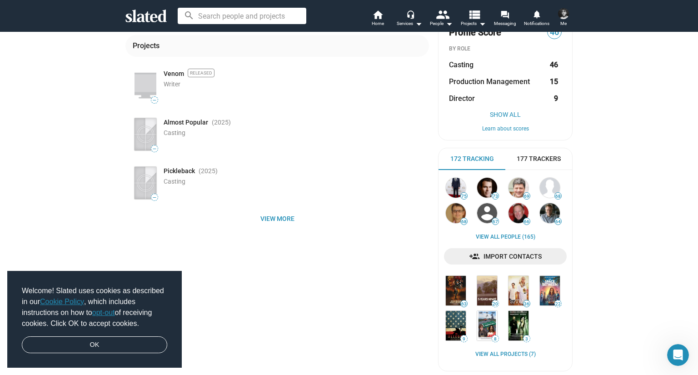
click at [280, 81] on div "Writer" at bounding box center [297, 84] width 266 height 9
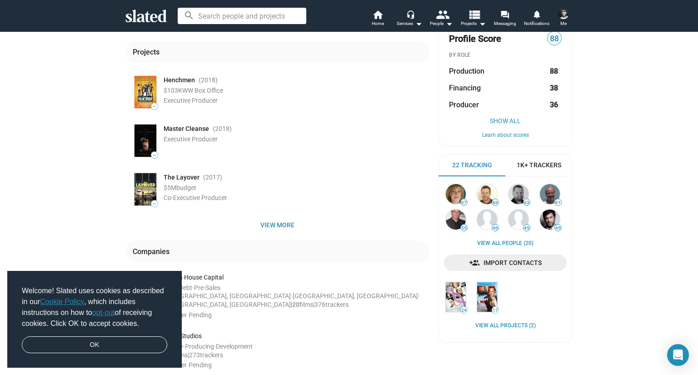
scroll to position [136, 0]
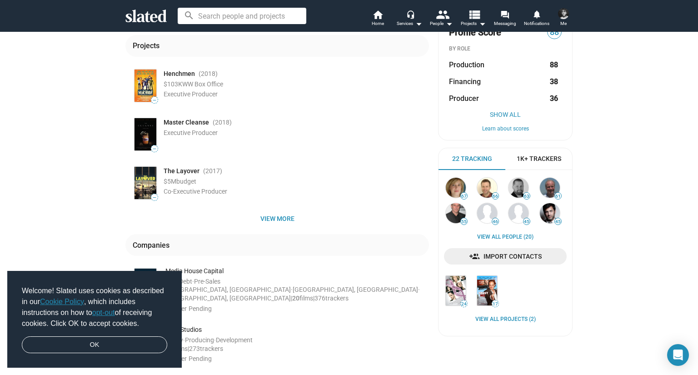
drag, startPoint x: 212, startPoint y: 138, endPoint x: 72, endPoint y: 105, distance: 143.9
click at [72, 105] on div "88 [PERSON_NAME] Investor , Executive Producer , Producer [US_STATE], [GEOGRAPH…" at bounding box center [349, 146] width 698 height 503
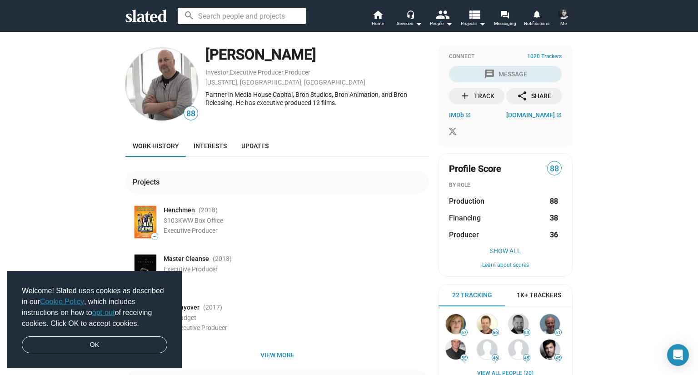
scroll to position [0, 0]
click at [536, 114] on span "[DOMAIN_NAME]" at bounding box center [531, 114] width 49 height 7
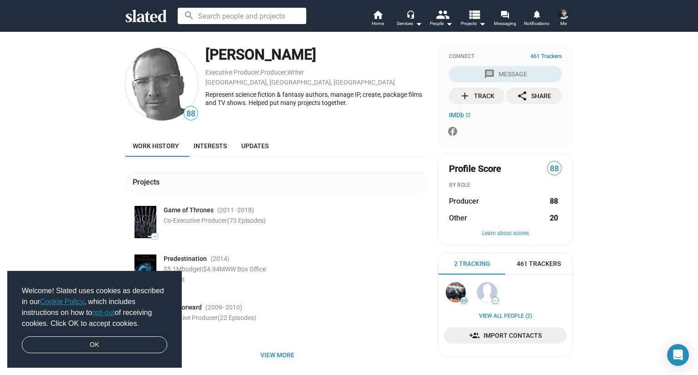
scroll to position [210, 0]
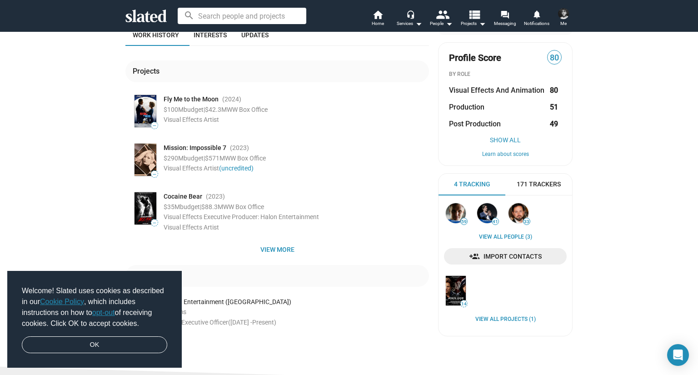
scroll to position [45, 0]
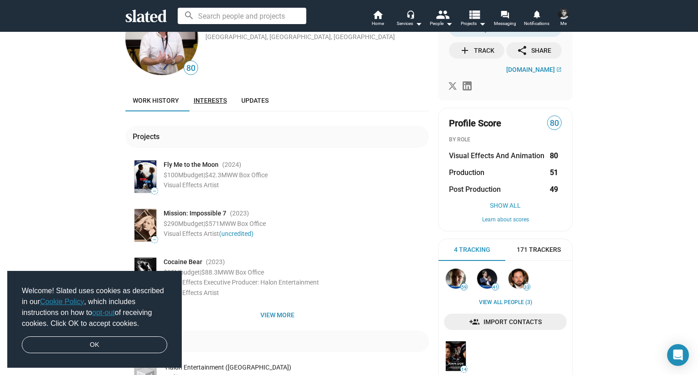
click at [202, 101] on span "Interests" at bounding box center [210, 100] width 33 height 7
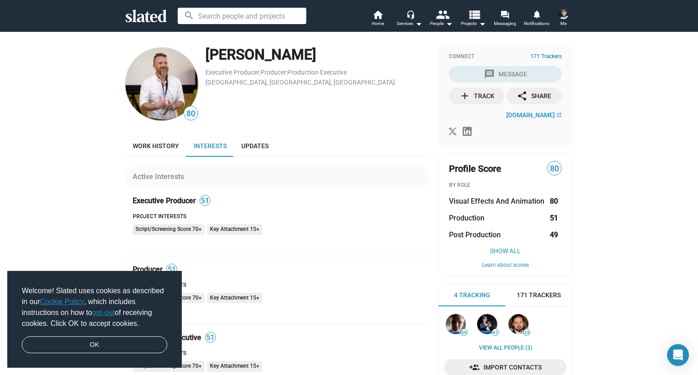
click at [252, 61] on div "Chris Ferriter" at bounding box center [318, 55] width 224 height 20
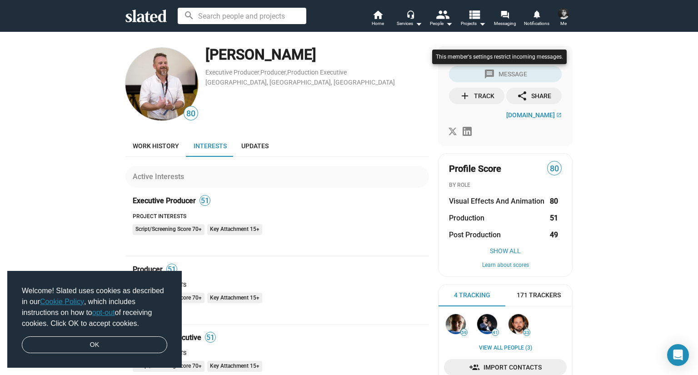
click at [515, 71] on div at bounding box center [499, 65] width 139 height 37
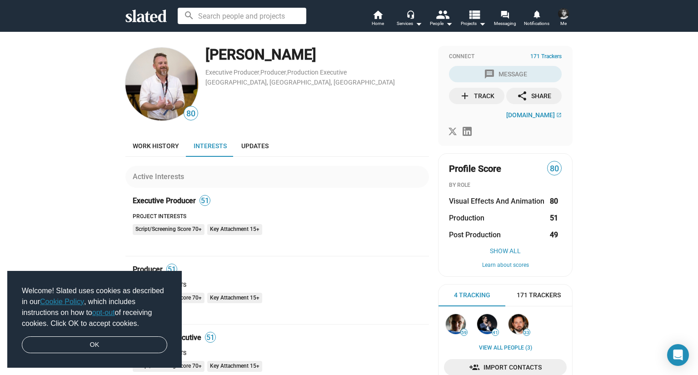
click at [535, 120] on div "Connect 171 Trackers message Message add Track share Share halon.com open_in_new" at bounding box center [505, 96] width 135 height 100
click at [534, 112] on span "halon.com" at bounding box center [531, 114] width 49 height 7
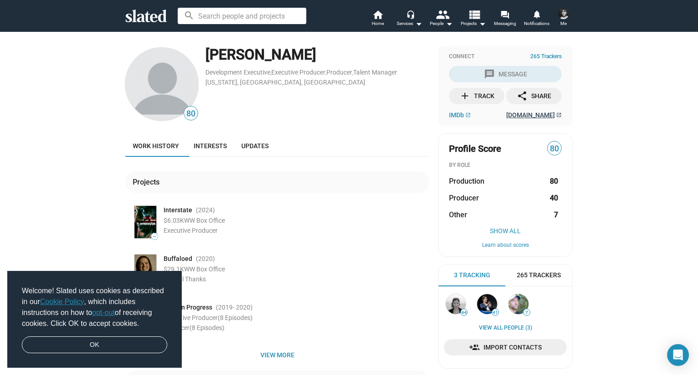
click at [533, 113] on span "[DOMAIN_NAME]" at bounding box center [531, 114] width 49 height 7
click at [517, 112] on span "[DOMAIN_NAME]" at bounding box center [531, 114] width 49 height 7
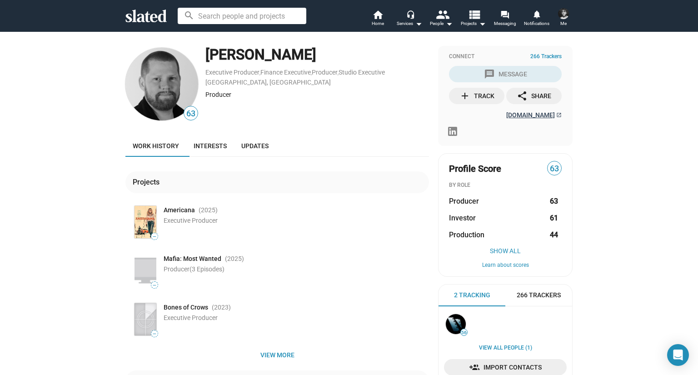
click at [534, 111] on span "[DOMAIN_NAME]" at bounding box center [531, 114] width 49 height 7
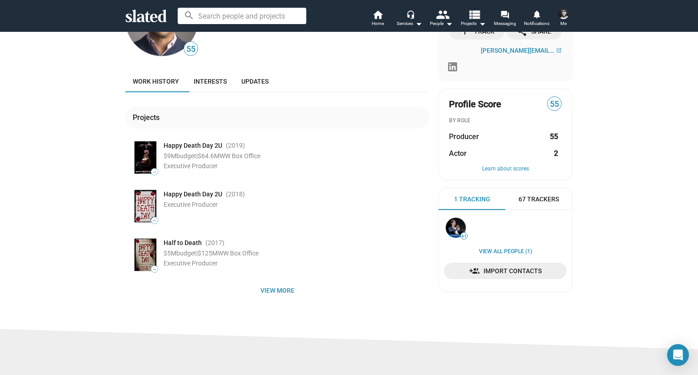
scroll to position [62, 0]
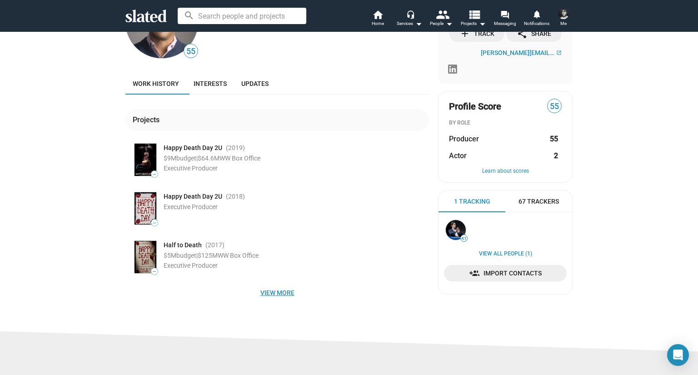
click at [267, 286] on span "View more" at bounding box center [277, 293] width 289 height 16
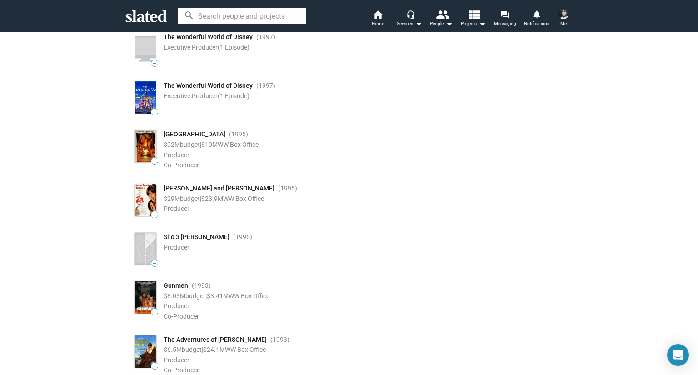
scroll to position [1248, 0]
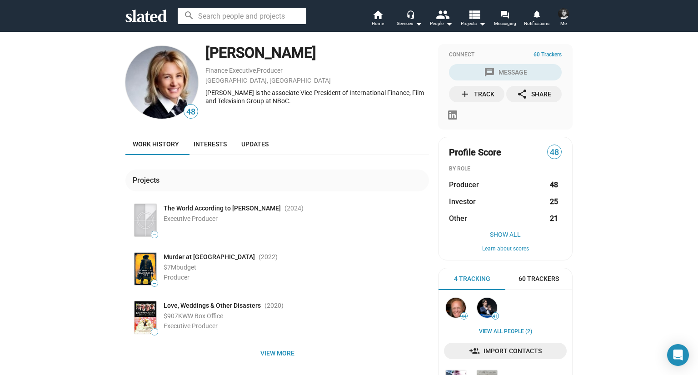
scroll to position [2, 0]
click at [317, 50] on div "Lisa Wolofsky" at bounding box center [318, 53] width 224 height 20
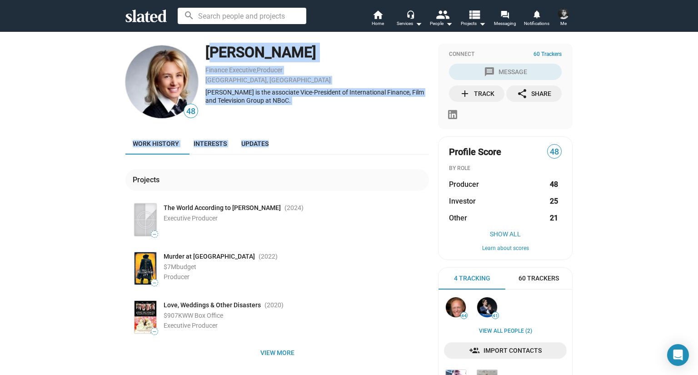
drag, startPoint x: 317, startPoint y: 50, endPoint x: 298, endPoint y: 149, distance: 100.2
click at [298, 149] on div "48 Lisa Wolofsky Finance Executive , Producer Montreal, Canada Lisa is the asso…" at bounding box center [278, 241] width 304 height 394
click at [298, 149] on div "Work history Interests Updates" at bounding box center [278, 144] width 304 height 22
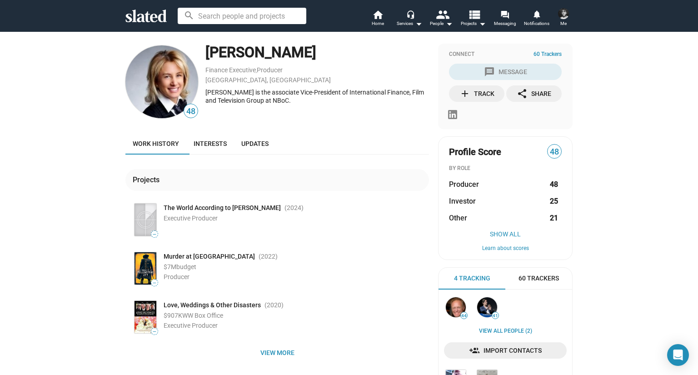
click at [298, 149] on div "Work history Interests Updates" at bounding box center [278, 144] width 304 height 22
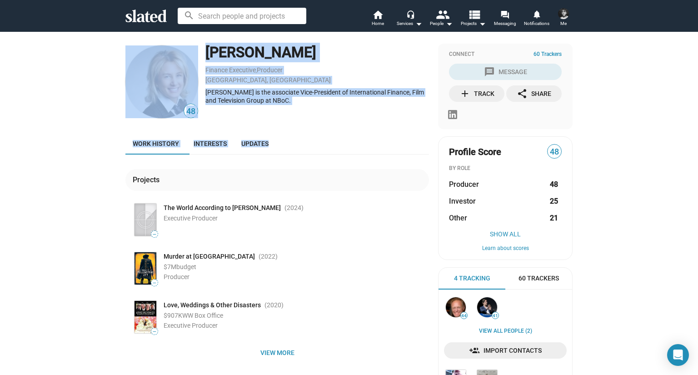
drag, startPoint x: 298, startPoint y: 149, endPoint x: 141, endPoint y: 41, distance: 190.1
click at [141, 41] on div "48 Lisa Wolofsky Finance Executive , Producer Montreal, Canada Lisa is the asso…" at bounding box center [349, 244] width 698 height 431
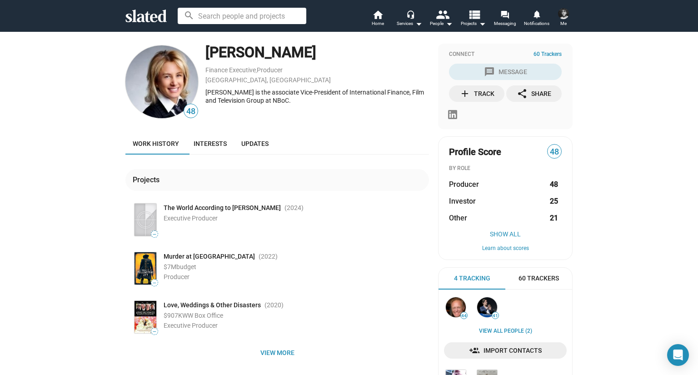
click at [141, 41] on div "48 Lisa Wolofsky Finance Executive , Producer Montreal, Canada Lisa is the asso…" at bounding box center [349, 244] width 698 height 431
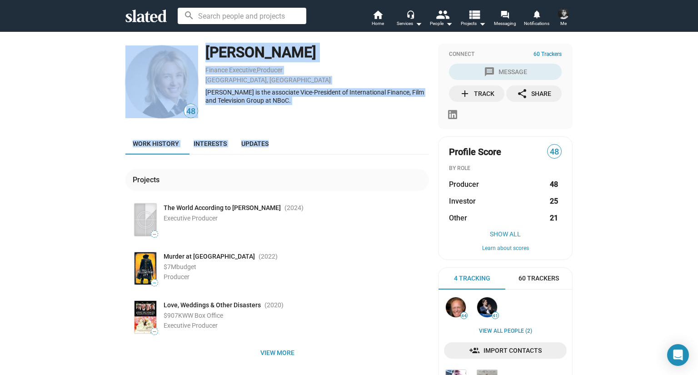
drag, startPoint x: 141, startPoint y: 41, endPoint x: 277, endPoint y: 151, distance: 174.7
click at [277, 151] on div "48 Lisa Wolofsky Finance Executive , Producer Montreal, Canada Lisa is the asso…" at bounding box center [349, 244] width 698 height 431
click at [277, 151] on div "Work history Interests Updates" at bounding box center [278, 144] width 304 height 22
drag, startPoint x: 277, startPoint y: 151, endPoint x: 106, endPoint y: 51, distance: 197.6
click at [106, 51] on div "48 Lisa Wolofsky Finance Executive , Producer Montreal, Canada Lisa is the asso…" at bounding box center [349, 244] width 698 height 431
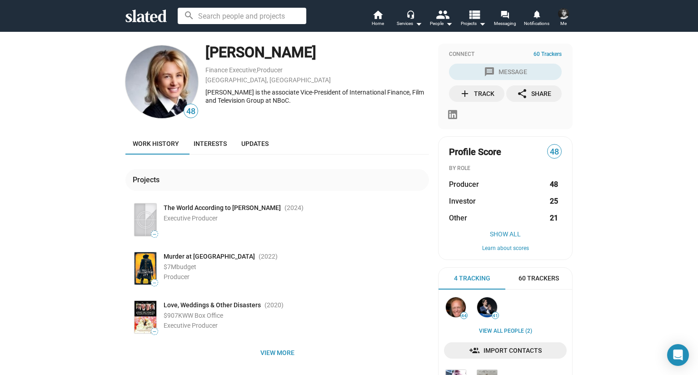
click at [106, 51] on div "48 Lisa Wolofsky Finance Executive , Producer Montreal, Canada Lisa is the asso…" at bounding box center [349, 244] width 698 height 431
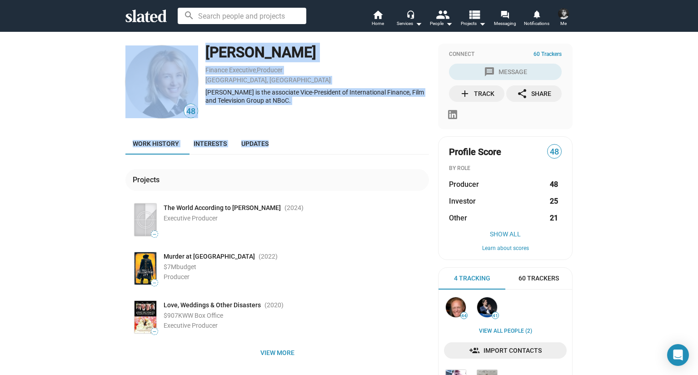
drag, startPoint x: 106, startPoint y: 51, endPoint x: 285, endPoint y: 153, distance: 205.3
click at [285, 153] on div "48 Lisa Wolofsky Finance Executive , Producer Montreal, Canada Lisa is the asso…" at bounding box center [349, 244] width 698 height 431
click at [285, 153] on div "Work history Interests Updates" at bounding box center [278, 144] width 304 height 22
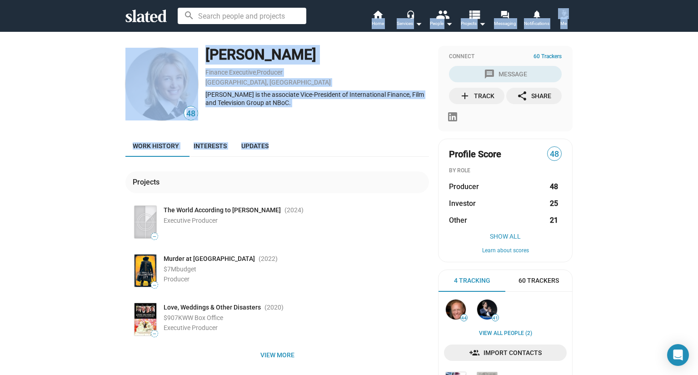
drag, startPoint x: 285, startPoint y: 153, endPoint x: 164, endPoint y: 16, distance: 182.7
click at [164, 16] on app-root "search home Home headset_mic Services arrow_drop_down people People arrow_drop_…" at bounding box center [349, 187] width 698 height 375
click at [308, 139] on div "Work history Interests Updates" at bounding box center [278, 146] width 304 height 22
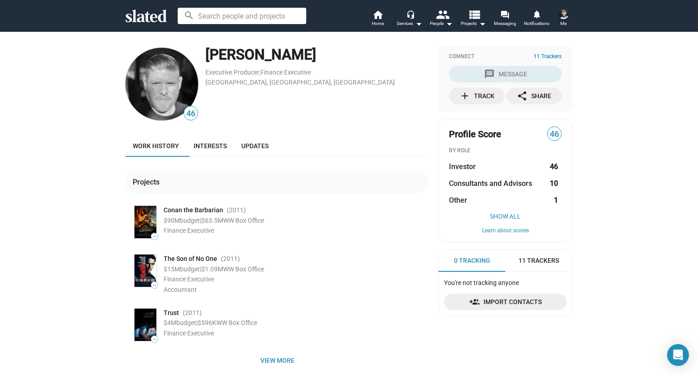
click at [213, 42] on div "46 [PERSON_NAME] Executive Producer , Finance Executive [GEOGRAPHIC_DATA], [GEO…" at bounding box center [349, 214] width 698 height 367
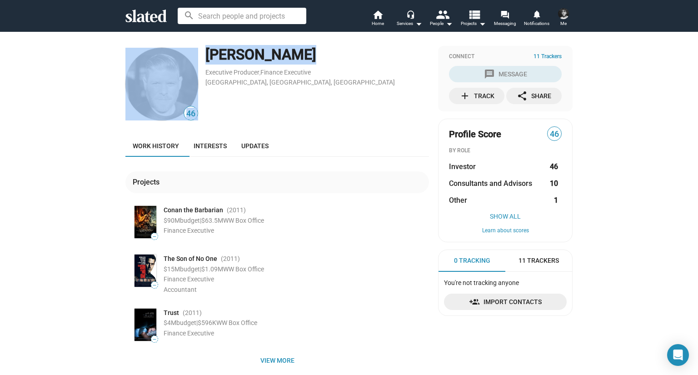
drag, startPoint x: 213, startPoint y: 42, endPoint x: 149, endPoint y: 43, distance: 64.1
click at [149, 43] on div "46 [PERSON_NAME] Executive Producer , Finance Executive [GEOGRAPHIC_DATA], [GEO…" at bounding box center [349, 214] width 698 height 367
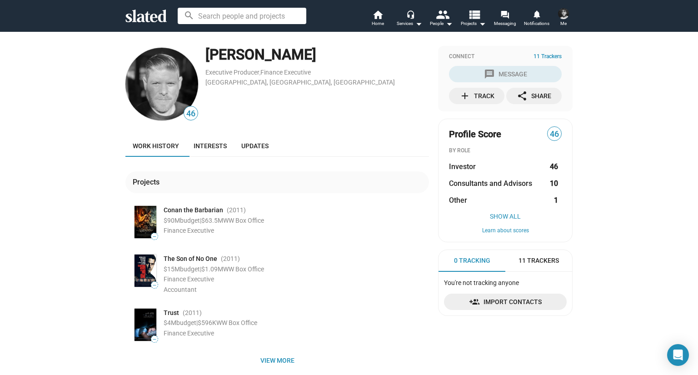
click at [149, 43] on div "46 [PERSON_NAME] Executive Producer , Finance Executive [GEOGRAPHIC_DATA], [GEO…" at bounding box center [349, 214] width 698 height 367
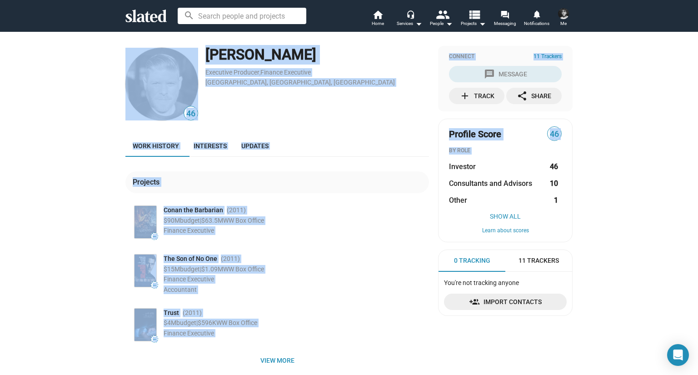
drag, startPoint x: 149, startPoint y: 43, endPoint x: 529, endPoint y: 152, distance: 395.2
click at [529, 152] on div "46 [PERSON_NAME] Executive Producer , Finance Executive [GEOGRAPHIC_DATA], [GEO…" at bounding box center [349, 214] width 698 height 367
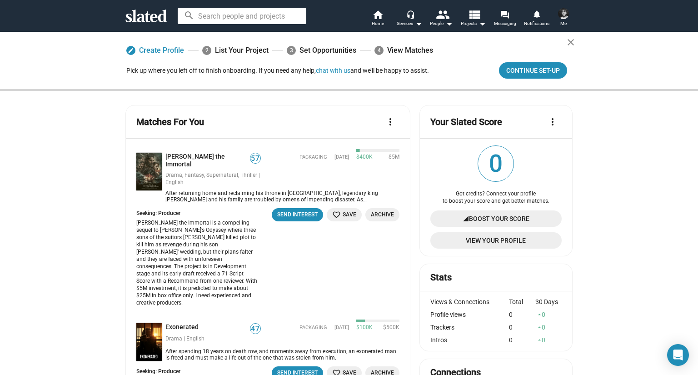
click at [575, 14] on div "search home Home headset_mic Services arrow_drop_down people People arrow_drop_…" at bounding box center [349, 16] width 466 height 24
click at [568, 14] on img at bounding box center [563, 13] width 11 height 11
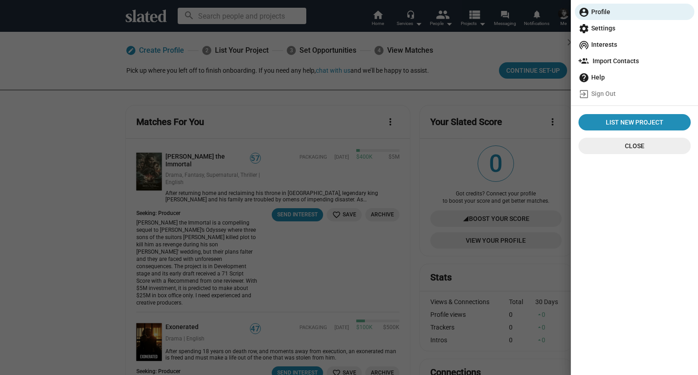
click at [208, 25] on div at bounding box center [349, 187] width 698 height 375
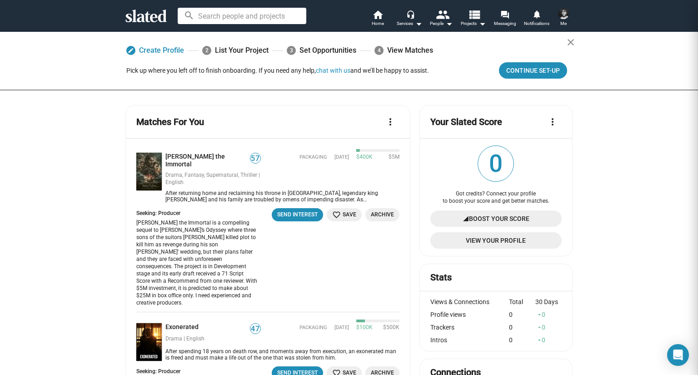
click at [250, 17] on input at bounding box center [242, 16] width 129 height 16
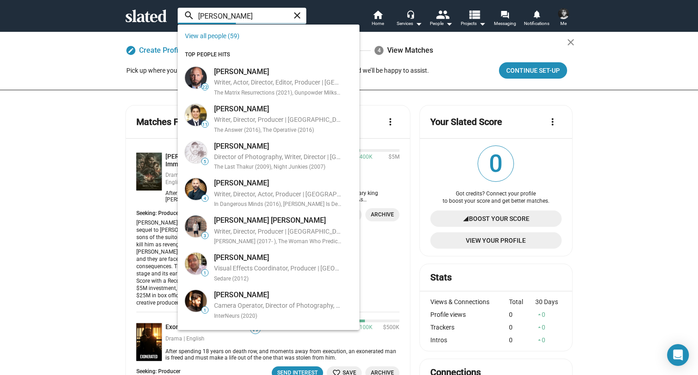
type input "[PERSON_NAME]"
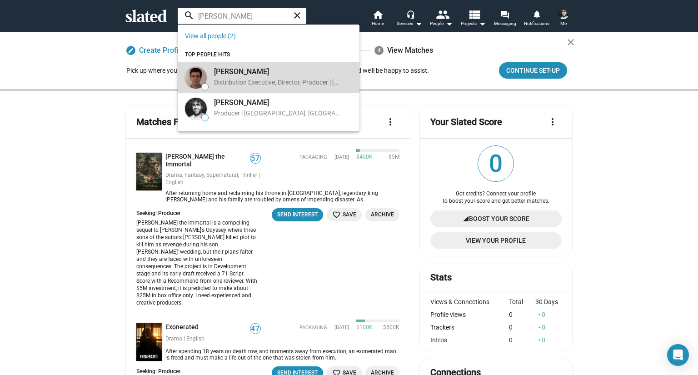
click at [248, 75] on div "[PERSON_NAME]" at bounding box center [278, 72] width 128 height 10
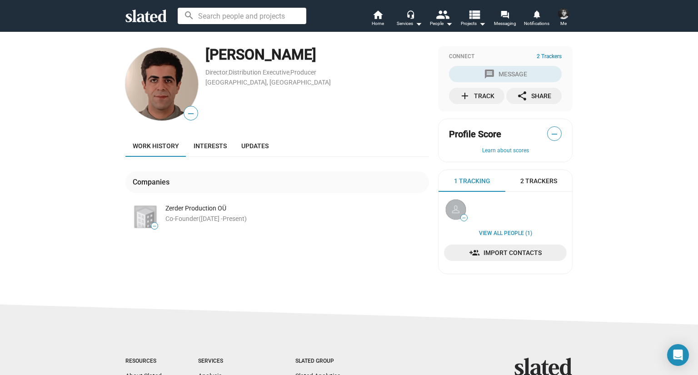
click at [540, 182] on span "2 Trackers" at bounding box center [539, 181] width 37 height 9
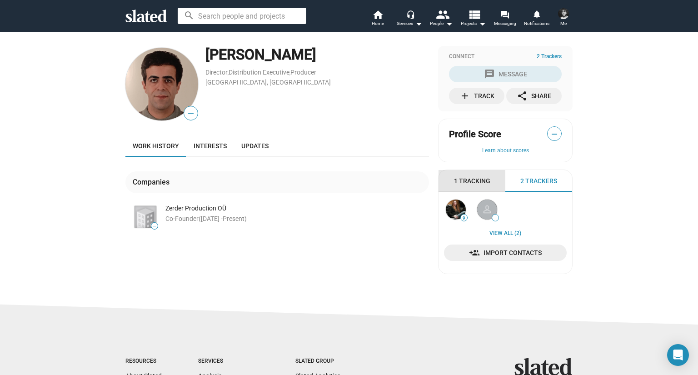
click at [490, 182] on div "1 Tracking" at bounding box center [472, 181] width 67 height 22
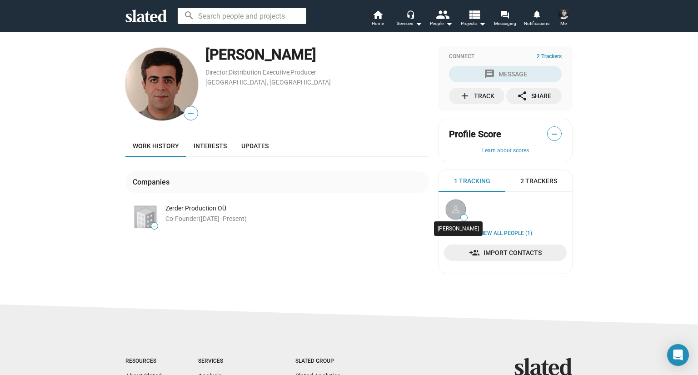
click at [452, 204] on img at bounding box center [456, 210] width 20 height 20
click at [552, 129] on span "—" at bounding box center [555, 134] width 14 height 12
click at [552, 136] on span "—" at bounding box center [555, 134] width 14 height 12
click at [437, 22] on div "People arrow_drop_down" at bounding box center [441, 23] width 23 height 11
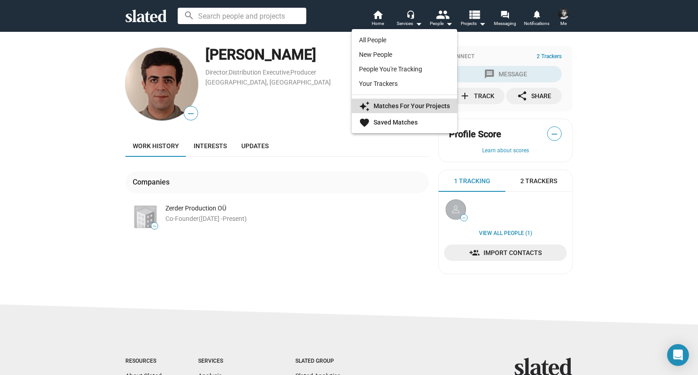
click at [436, 111] on link "auto_awesome Matches For Your Projects" at bounding box center [404, 106] width 105 height 15
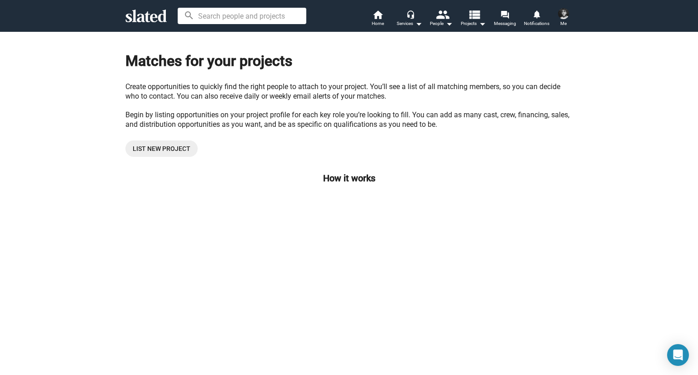
click at [169, 147] on span "List New Project" at bounding box center [162, 149] width 58 height 16
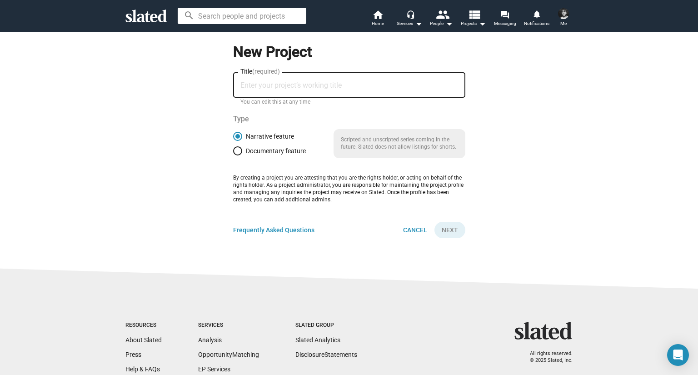
click at [310, 73] on div "Title (required)" at bounding box center [350, 84] width 218 height 27
click at [313, 82] on input "Title (required)" at bounding box center [350, 85] width 218 height 8
click at [291, 227] on link "Frequently Asked Questions" at bounding box center [273, 230] width 81 height 9
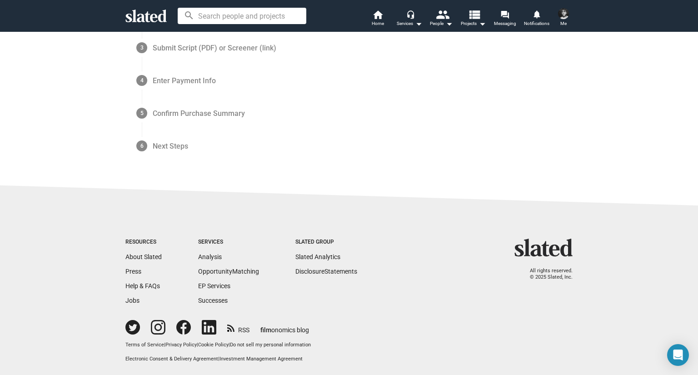
scroll to position [156, 0]
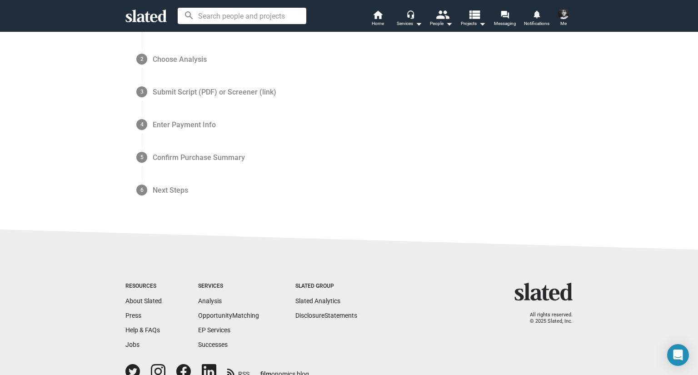
click at [179, 127] on span "Enter Payment Info" at bounding box center [184, 124] width 63 height 10
click at [179, 124] on span "Enter Payment Info" at bounding box center [184, 124] width 63 height 10
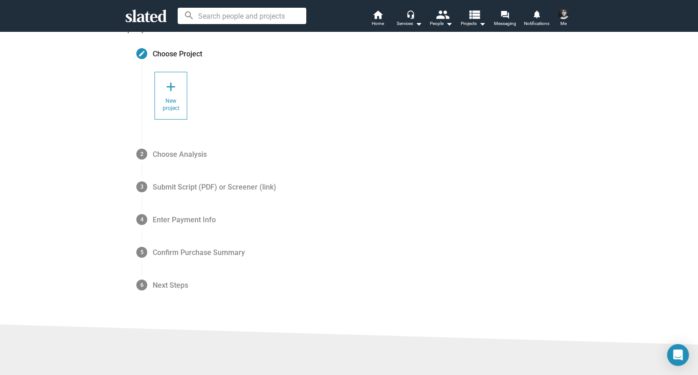
scroll to position [0, 0]
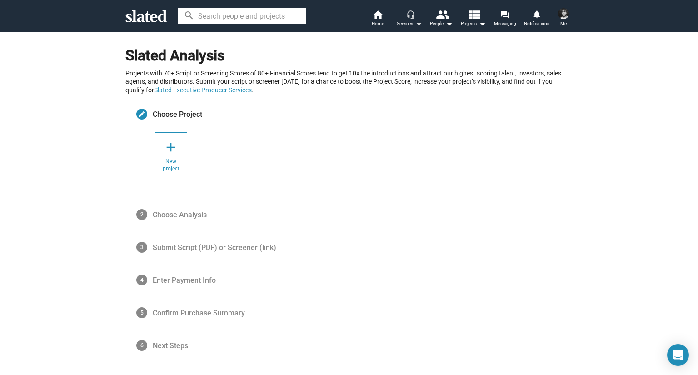
click at [408, 18] on mat-icon "headset_mic" at bounding box center [411, 14] width 8 height 8
